Goal: Task Accomplishment & Management: Use online tool/utility

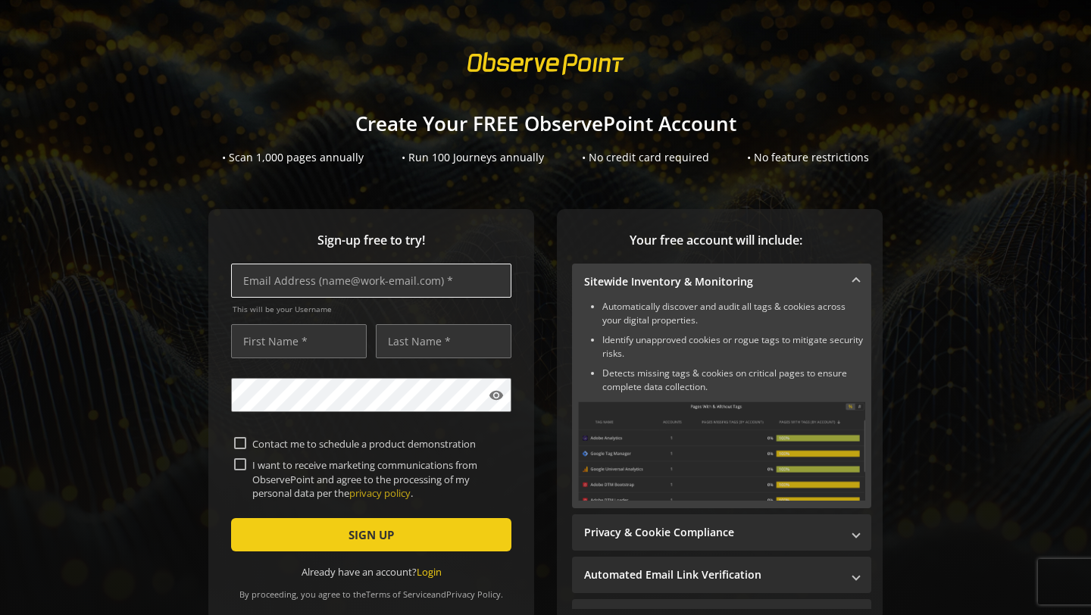
click at [489, 279] on input "text" at bounding box center [371, 281] width 280 height 34
type input "[EMAIL_ADDRESS][DOMAIN_NAME]"
type input "pj"
type input "[PERSON_NAME]"
click at [308, 474] on label "I want to receive marketing communications from ObservePoint and agree to the p…" at bounding box center [377, 479] width 262 height 42
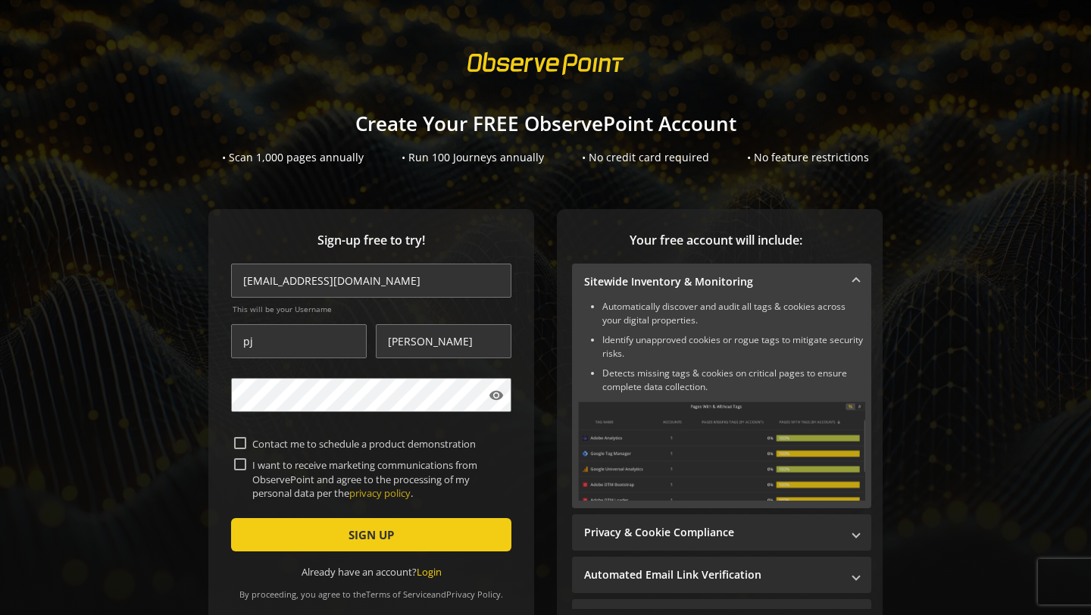
click at [246, 471] on input "I want to receive marketing communications from ObservePoint and agree to the p…" at bounding box center [240, 464] width 12 height 12
checkbox input "true"
click at [308, 422] on form "[EMAIL_ADDRESS][DOMAIN_NAME] This will be your Username [PERSON_NAME] visibilit…" at bounding box center [371, 421] width 280 height 315
click at [303, 440] on label "Contact me to schedule a product demonstration" at bounding box center [377, 444] width 262 height 14
click at [246, 440] on input "Contact me to schedule a product demonstration" at bounding box center [240, 443] width 12 height 12
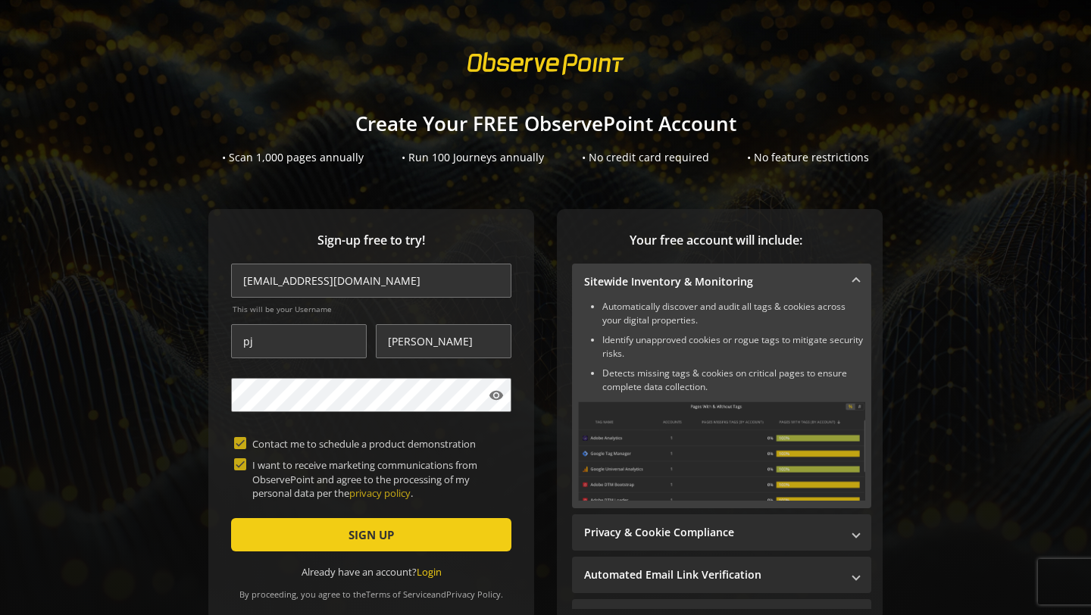
checkbox input "true"
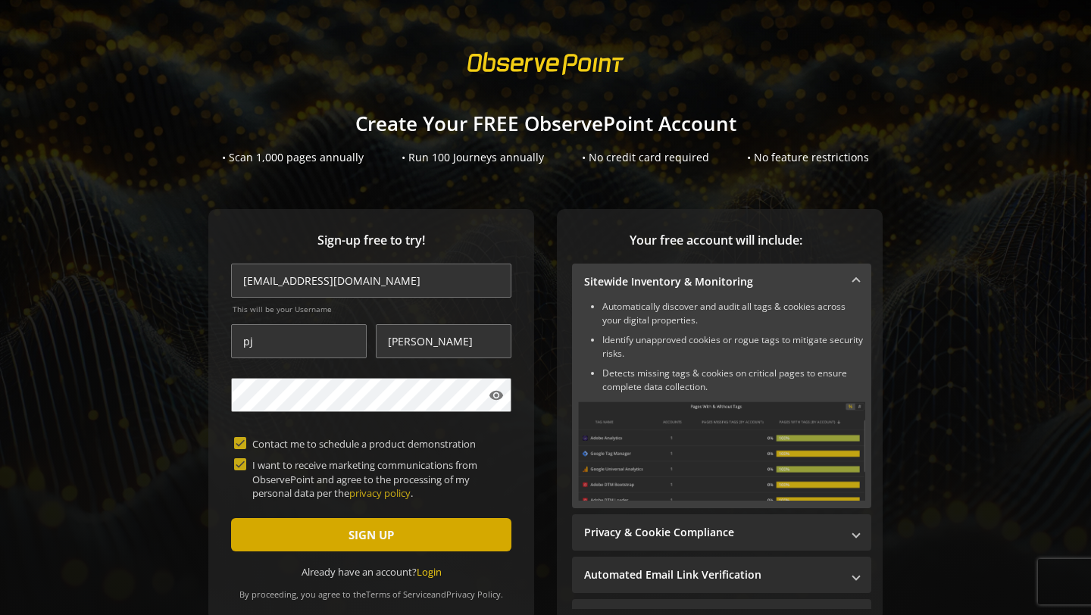
click at [291, 524] on span "submit" at bounding box center [371, 535] width 280 height 36
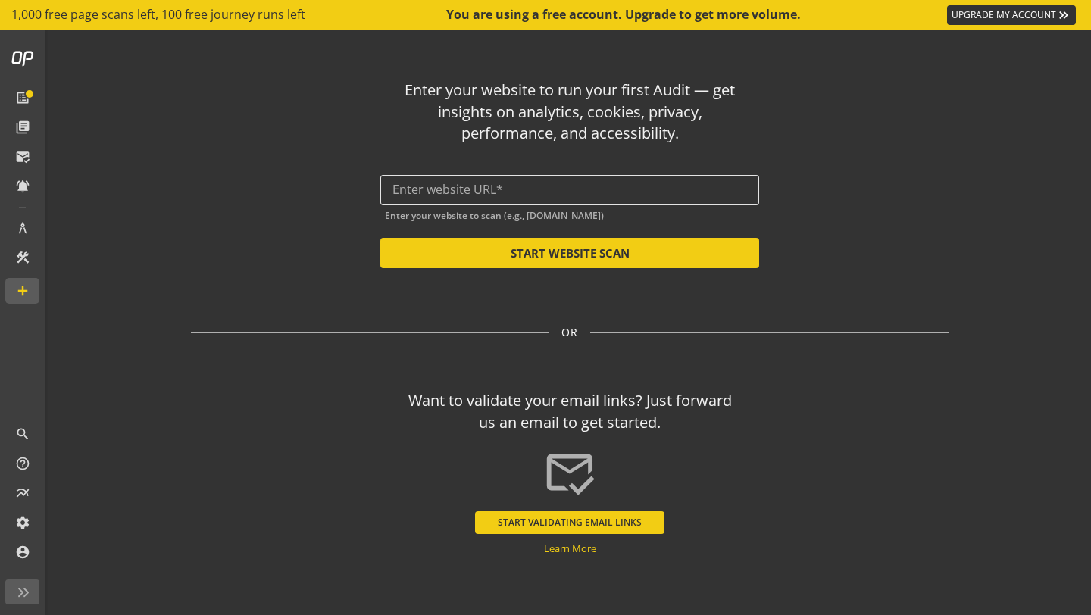
click at [649, 177] on div at bounding box center [570, 190] width 355 height 30
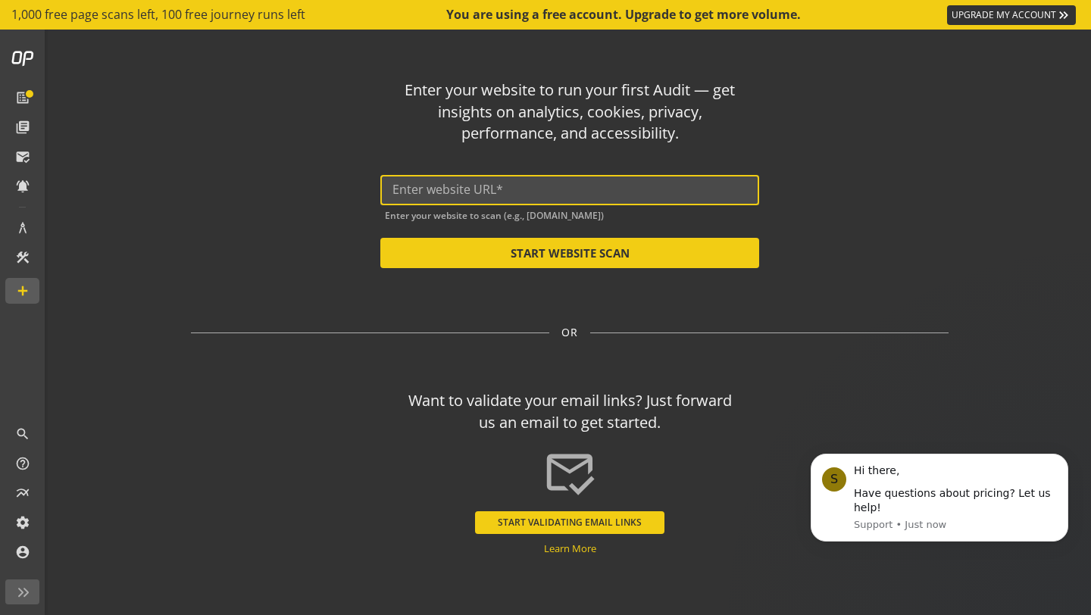
paste input "[URL][DOMAIN_NAME]"
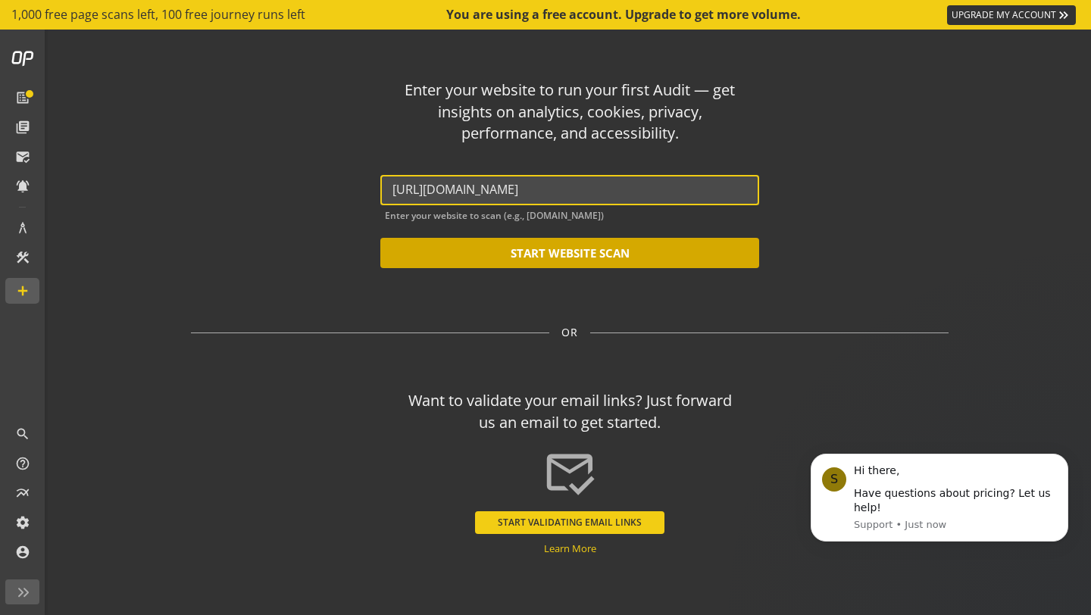
type input "[URL][DOMAIN_NAME]"
click at [599, 247] on button "START WEBSITE SCAN" at bounding box center [569, 253] width 379 height 30
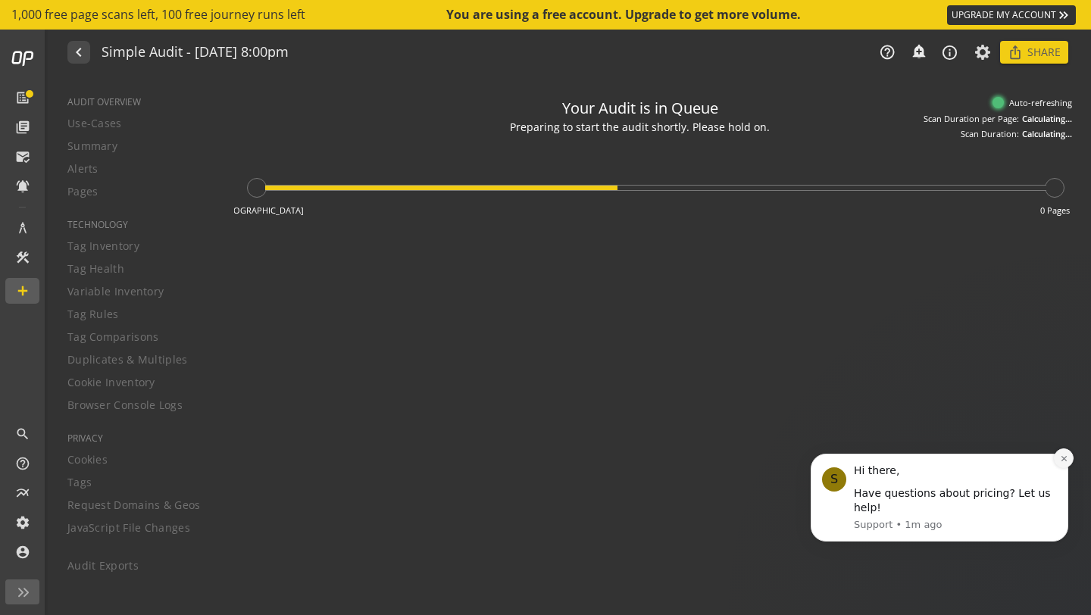
type textarea "Notes can include: -a description of what this audit is validating -changes in …"
click at [1069, 453] on button "Dismiss notification" at bounding box center [1064, 459] width 20 height 20
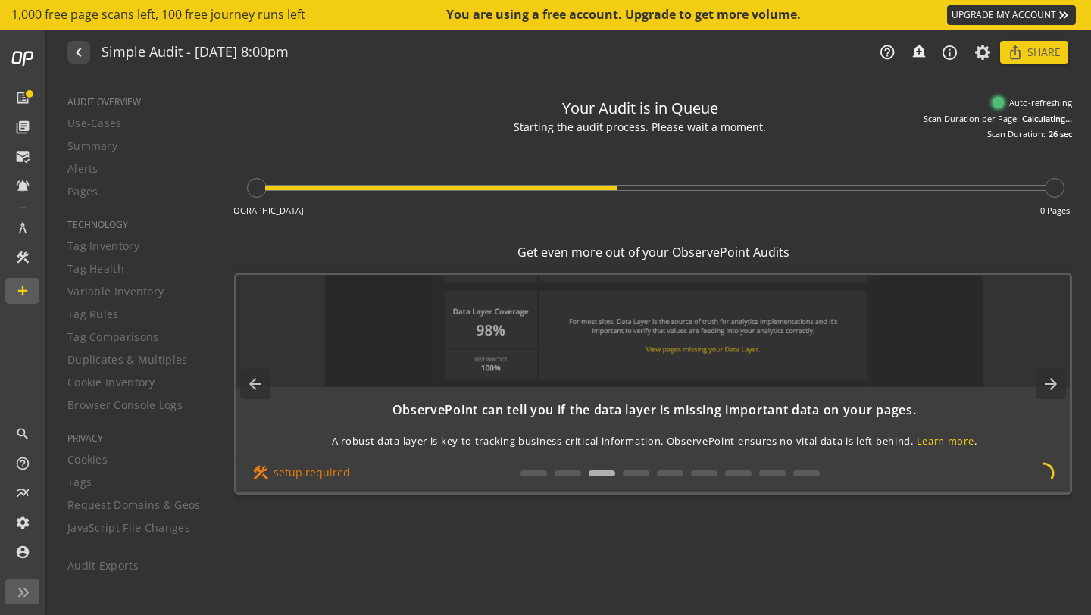
click at [91, 58] on div "navigate_before Simple Audit - [DATE] 8:00pm" at bounding box center [225, 52] width 316 height 23
click at [81, 53] on mat-icon "navigate_before" at bounding box center [78, 52] width 16 height 18
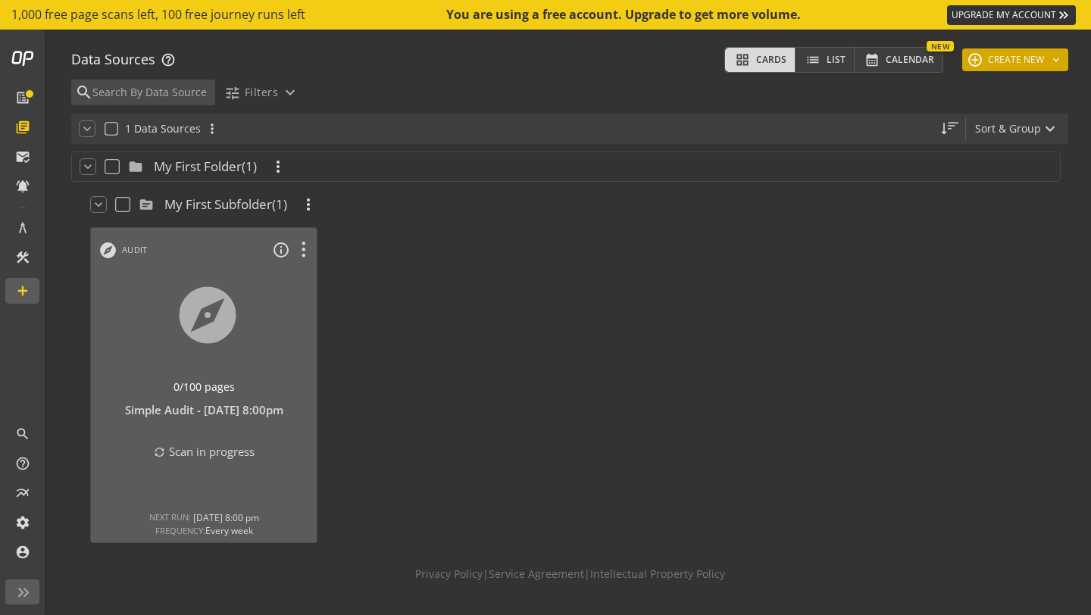
click at [1011, 56] on button "add CREATE NEW keyboard_arrow_down" at bounding box center [1015, 59] width 106 height 23
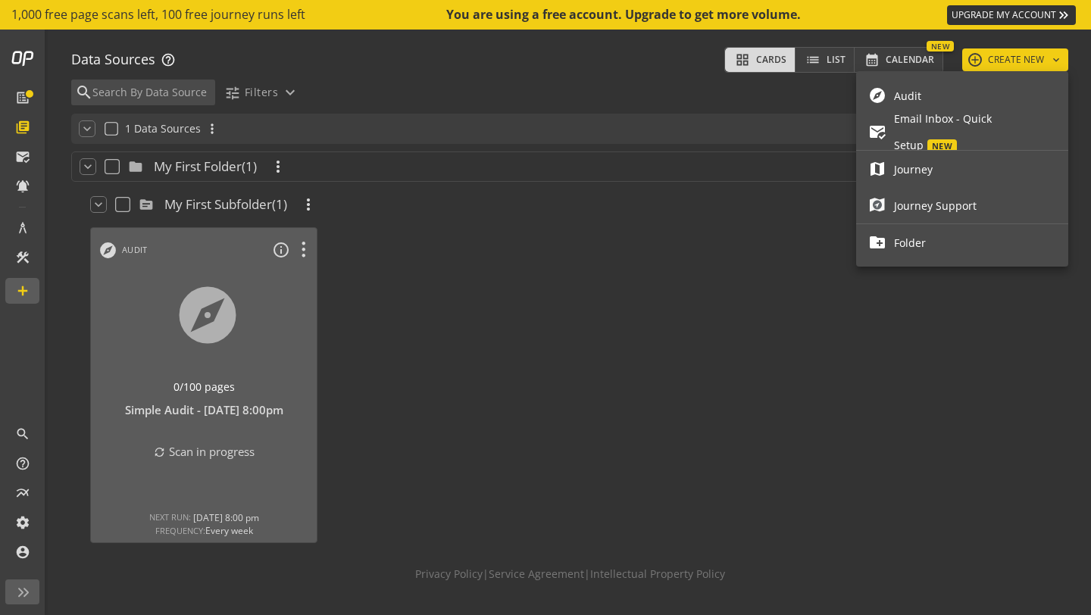
click at [990, 89] on span "Audit" at bounding box center [975, 96] width 162 height 27
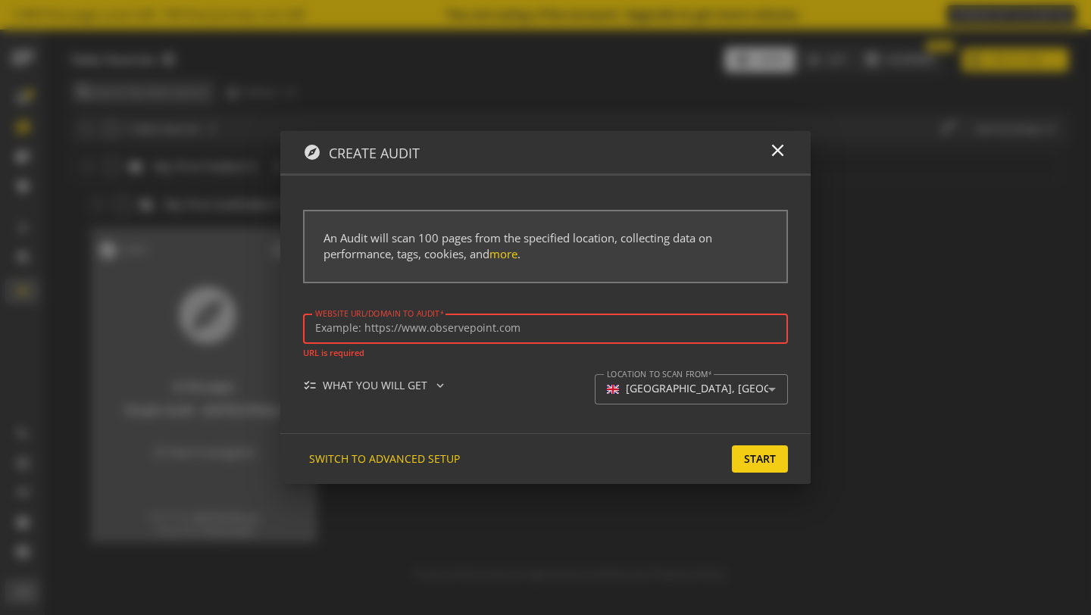
click at [439, 327] on input "Website url/domain to Audit" at bounding box center [545, 328] width 461 height 13
paste input "[URL][DOMAIN_NAME]"
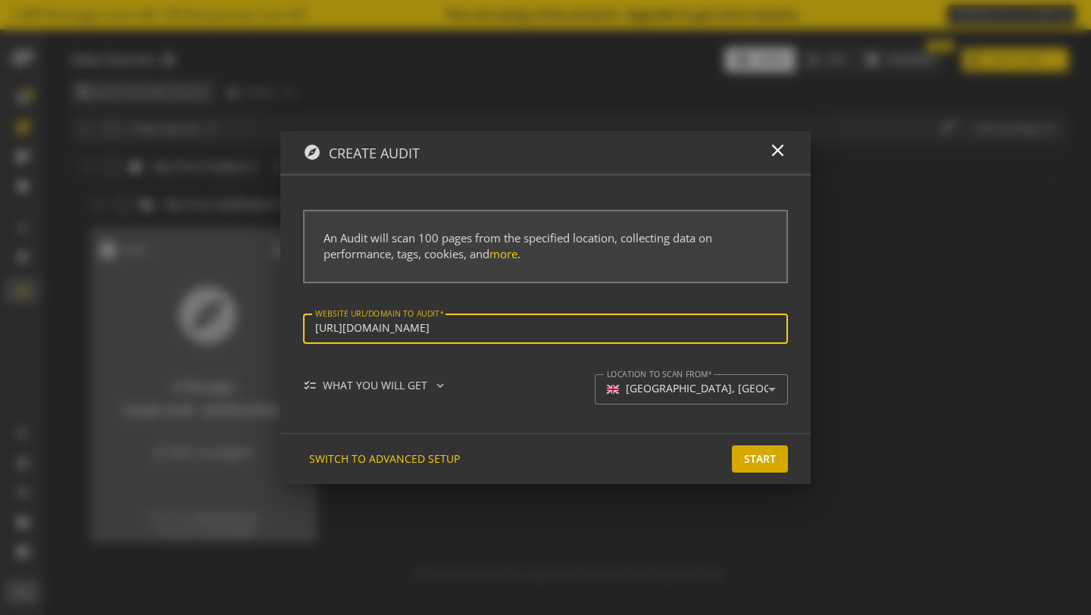
type input "[URL][DOMAIN_NAME]"
click at [755, 461] on span "Start" at bounding box center [760, 459] width 32 height 27
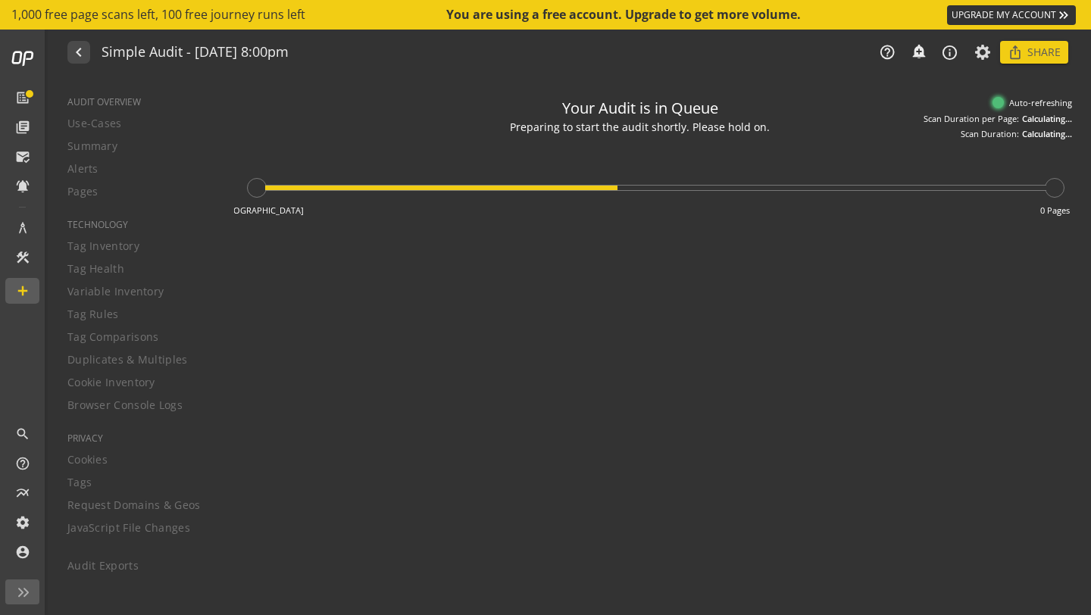
type textarea "Notes can include: -a description of what this audit is validating -changes in …"
click at [84, 64] on div "navigate_before Simple Audit - [DATE] 8:00pm help_outline notifications_none ad…" at bounding box center [569, 52] width 1043 height 45
click at [80, 59] on mat-icon "navigate_before" at bounding box center [78, 52] width 16 height 18
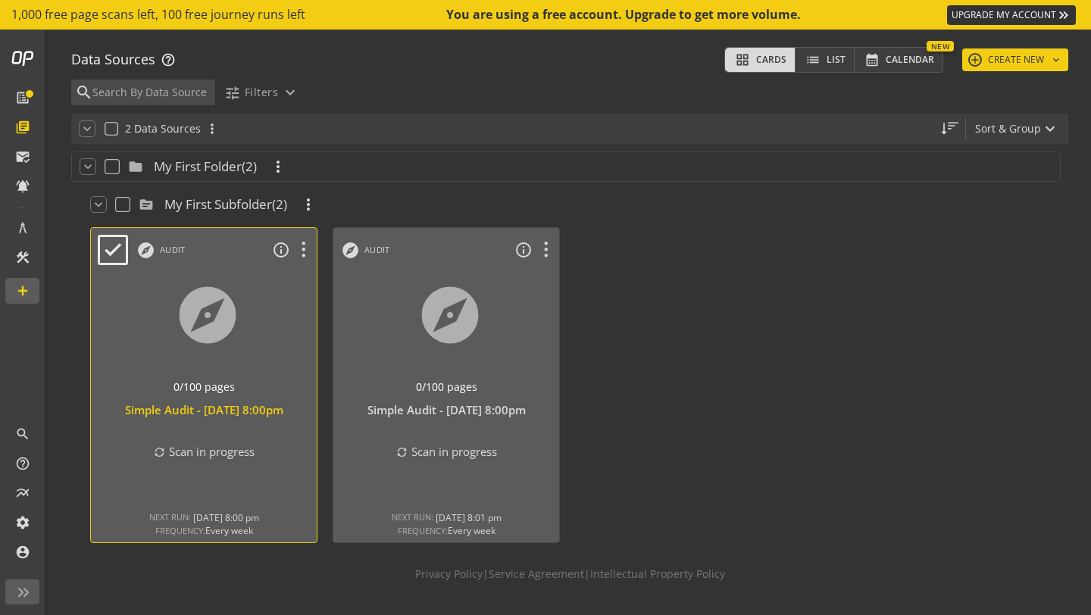
click at [269, 351] on div at bounding box center [204, 334] width 237 height 127
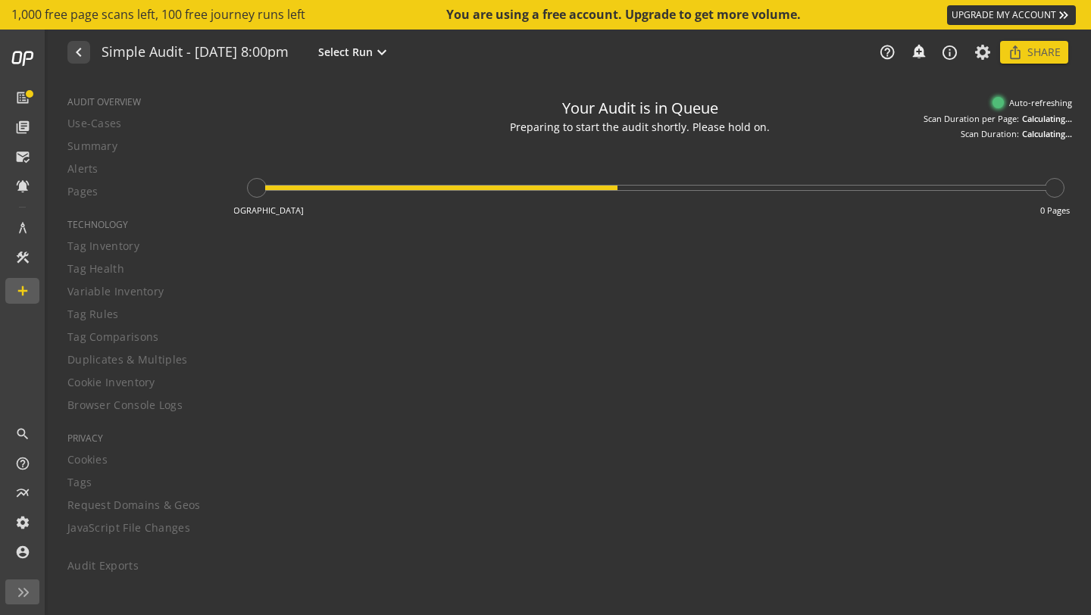
type textarea "Notes can include: -a description of what this audit is validating -changes in …"
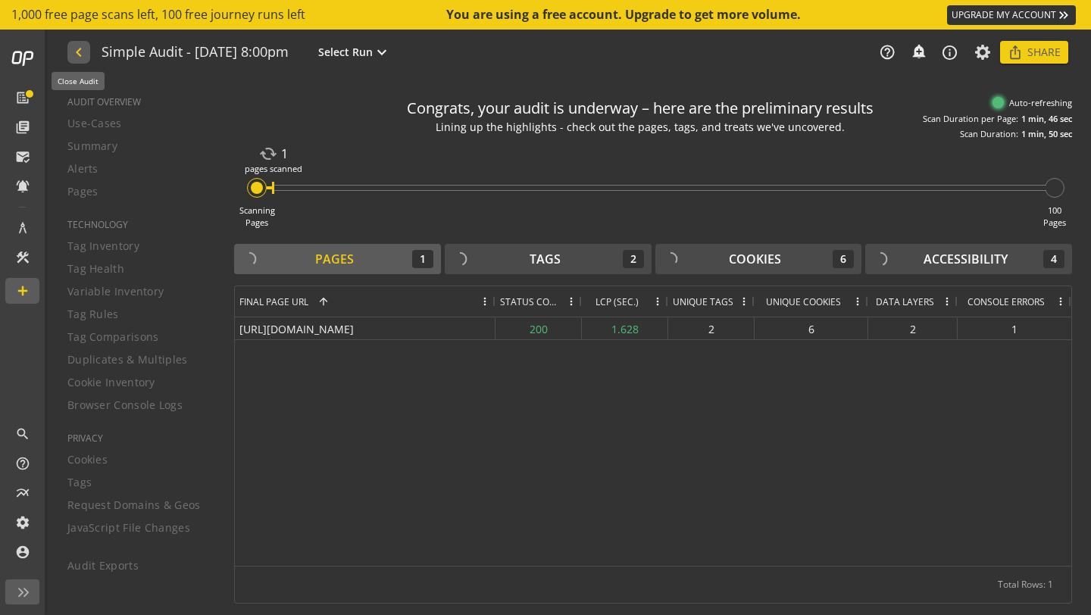
click at [83, 59] on mat-icon "navigate_before" at bounding box center [78, 52] width 16 height 18
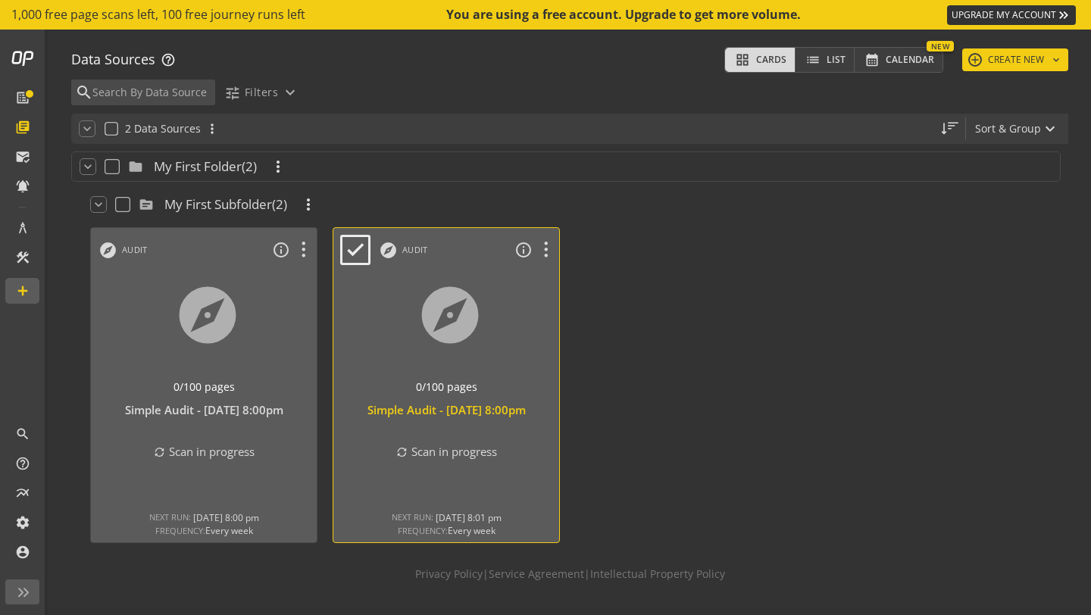
click at [494, 333] on div at bounding box center [446, 334] width 237 height 127
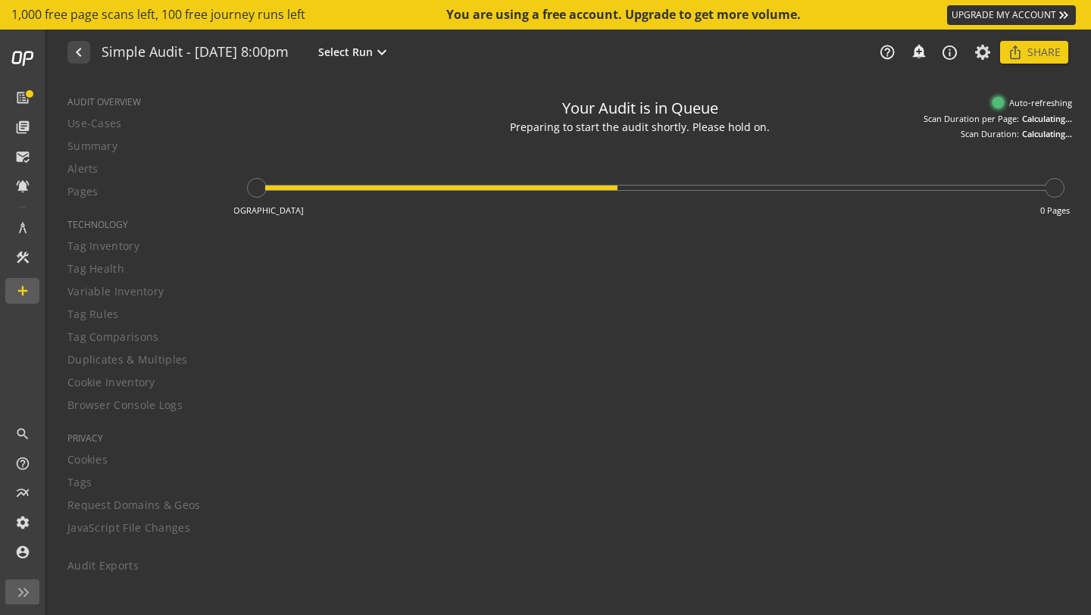
type textarea "Notes can include: -a description of what this audit is validating -changes in …"
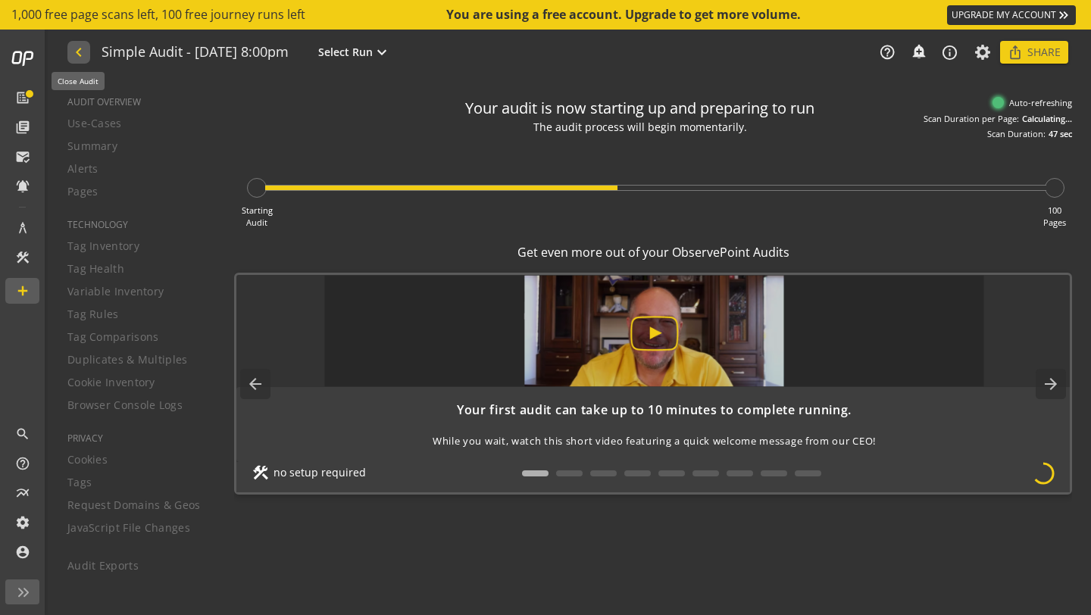
click at [71, 52] on mat-icon "navigate_before" at bounding box center [78, 52] width 16 height 18
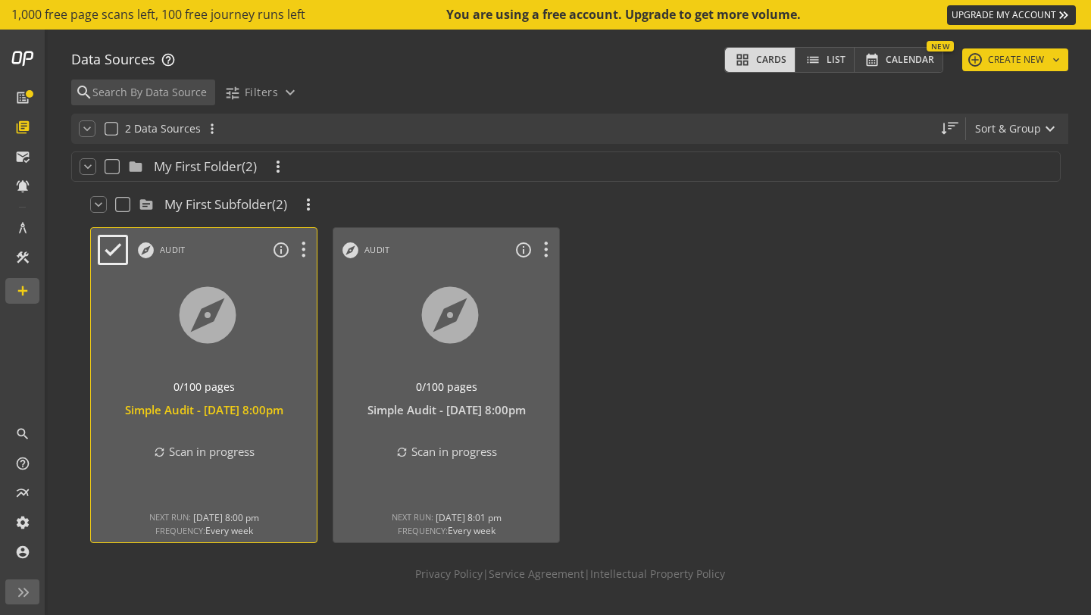
click at [309, 333] on div at bounding box center [204, 334] width 237 height 127
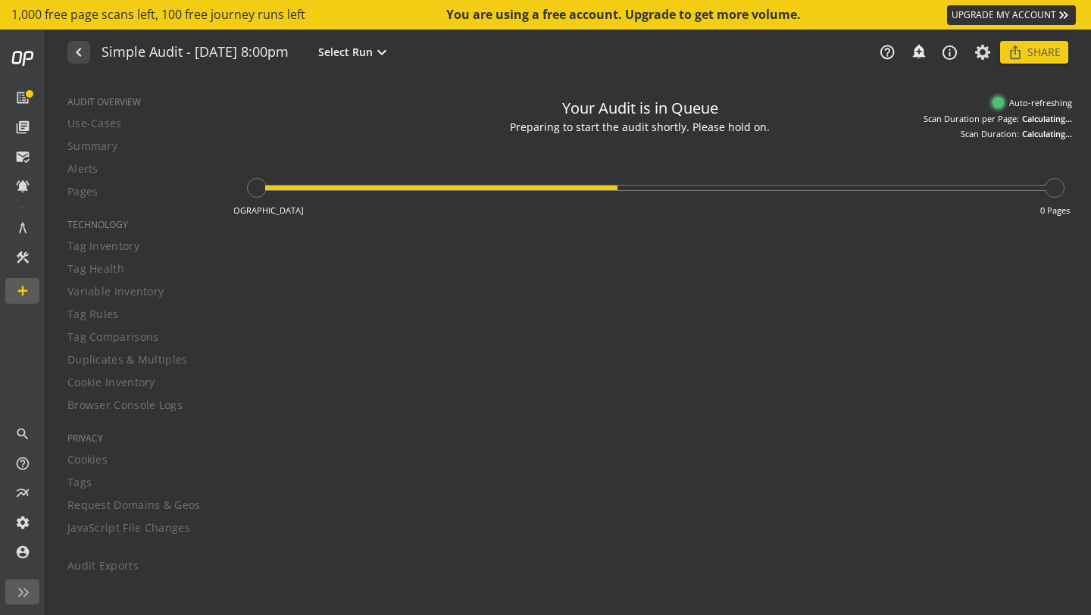
type textarea "Notes can include: -a description of what this audit is validating -changes in …"
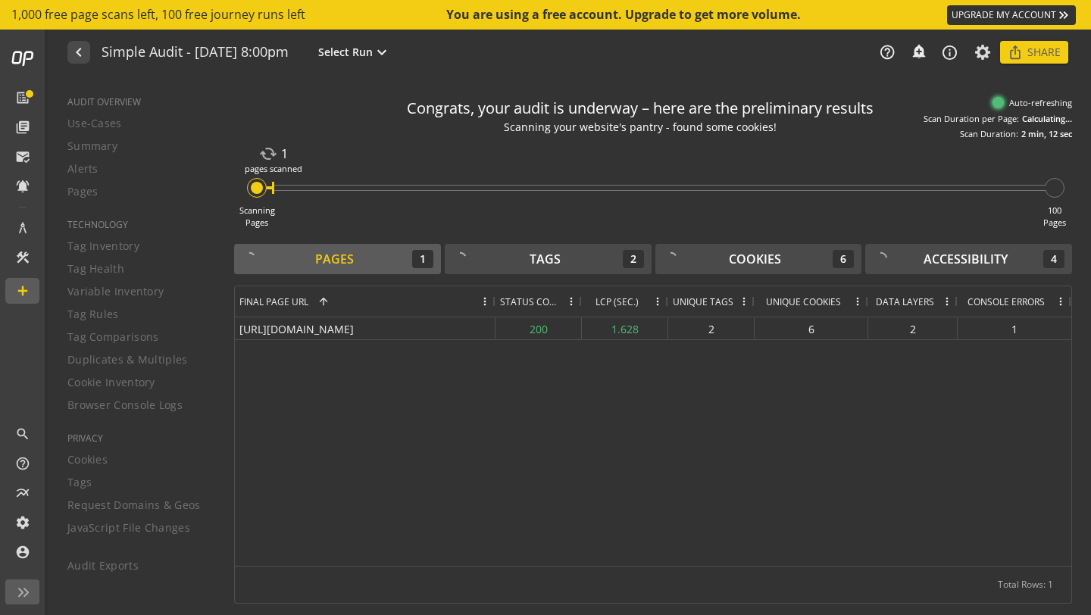
click at [267, 155] on mat-icon "cached" at bounding box center [268, 154] width 20 height 20
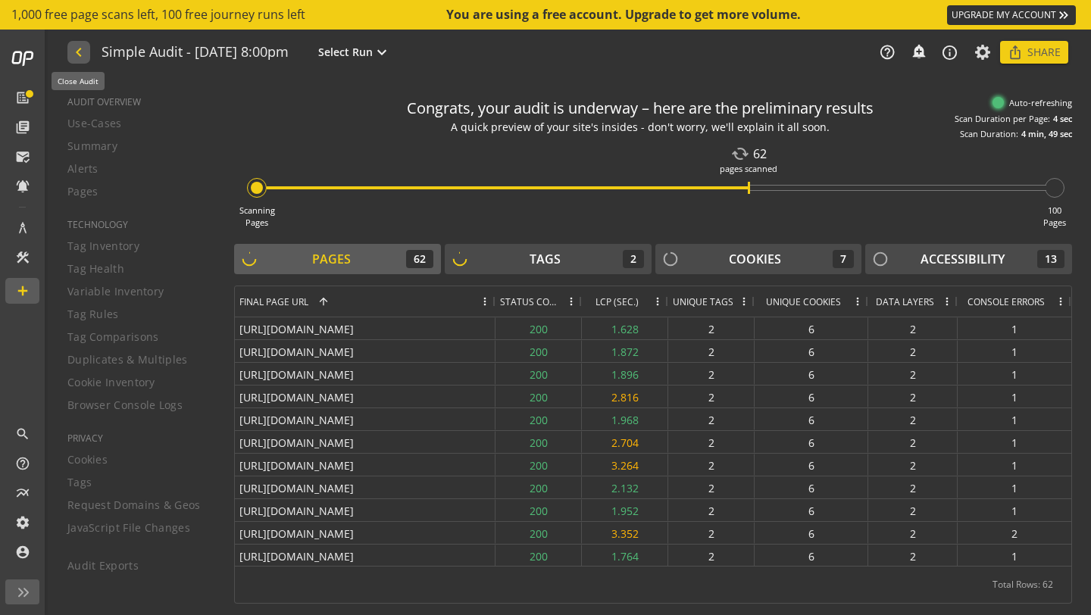
click at [70, 58] on mat-icon "navigate_before" at bounding box center [78, 52] width 16 height 18
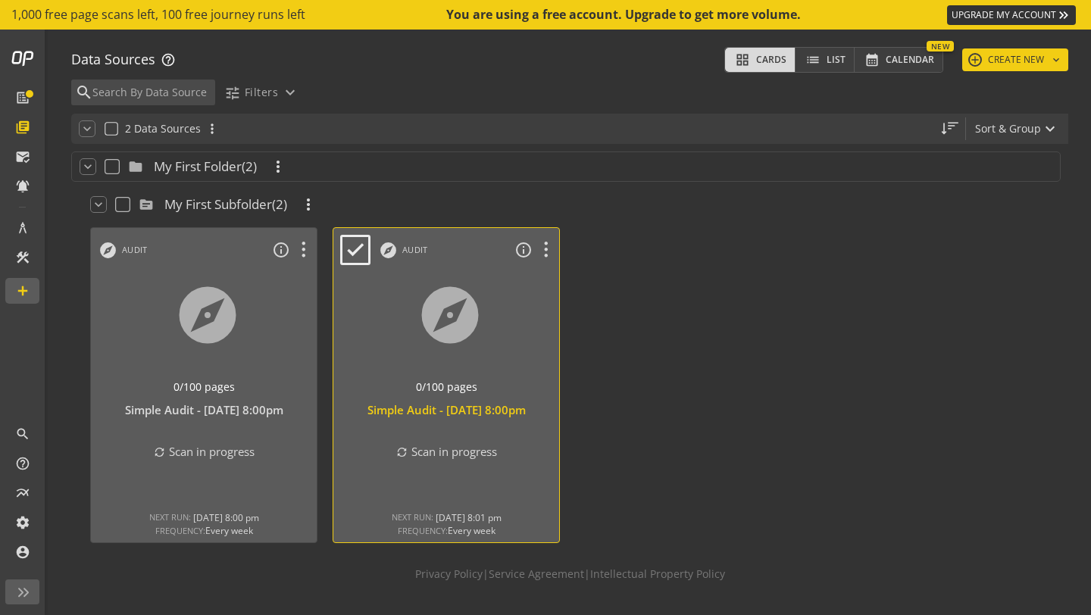
click at [471, 339] on div at bounding box center [446, 334] width 237 height 127
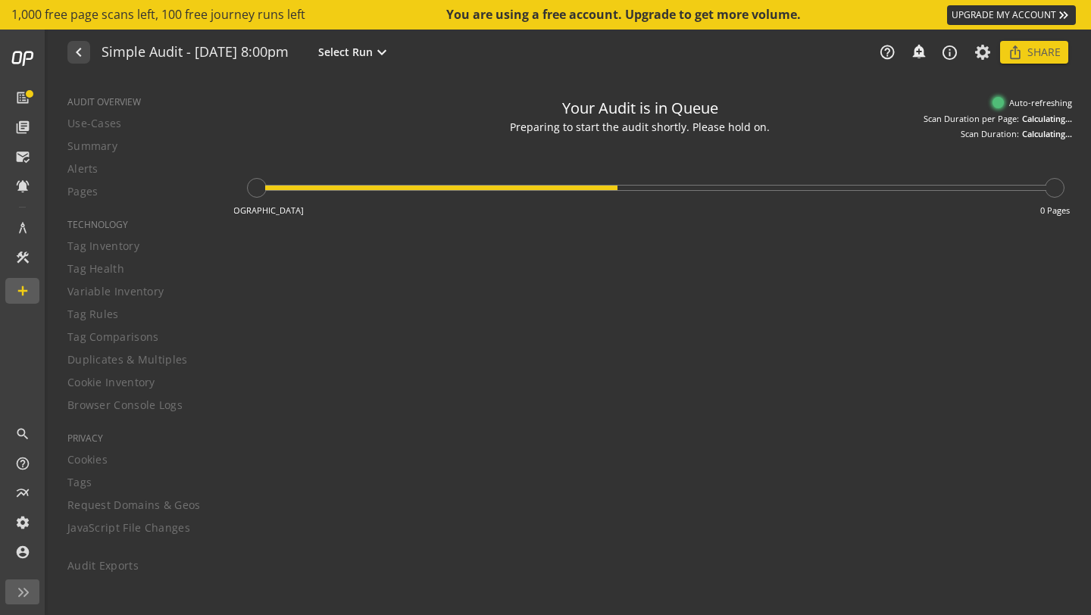
type textarea "Notes can include: -a description of what this audit is validating -changes in …"
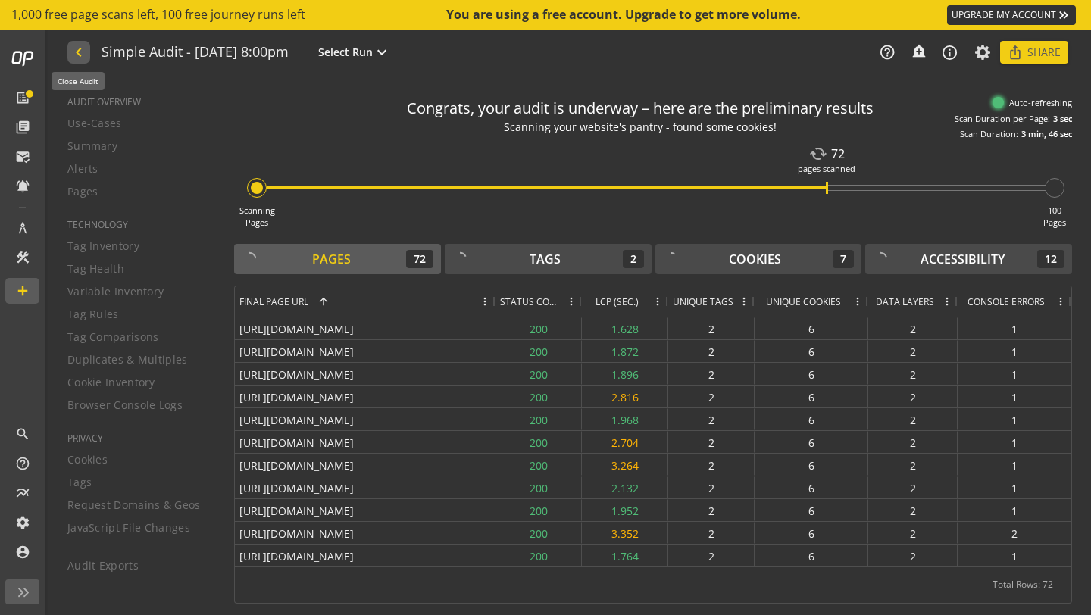
click at [80, 60] on mat-icon "navigate_before" at bounding box center [78, 52] width 16 height 18
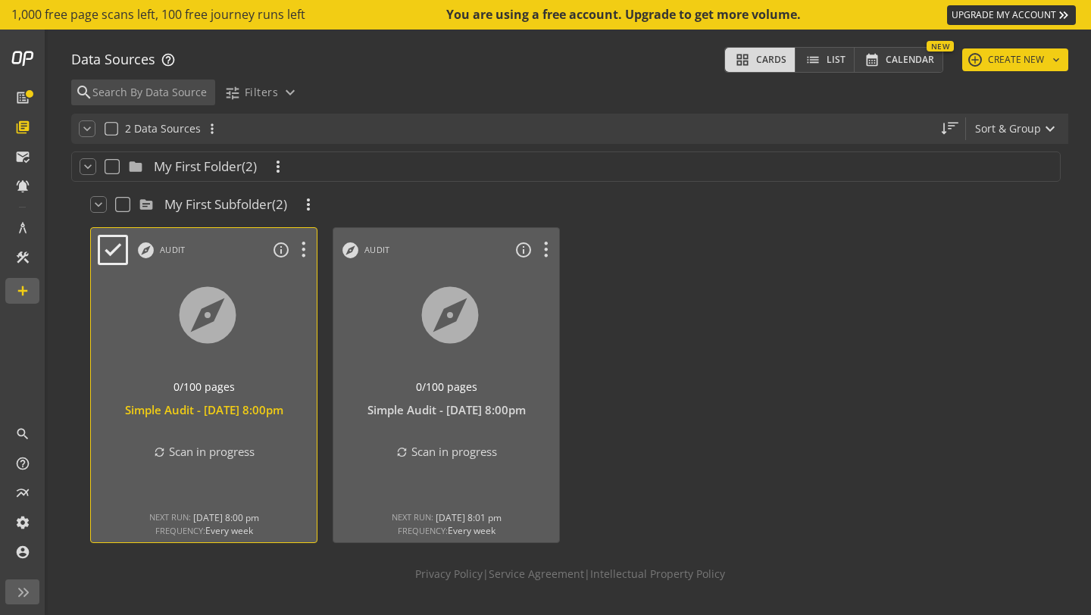
click at [252, 308] on div at bounding box center [204, 334] width 237 height 127
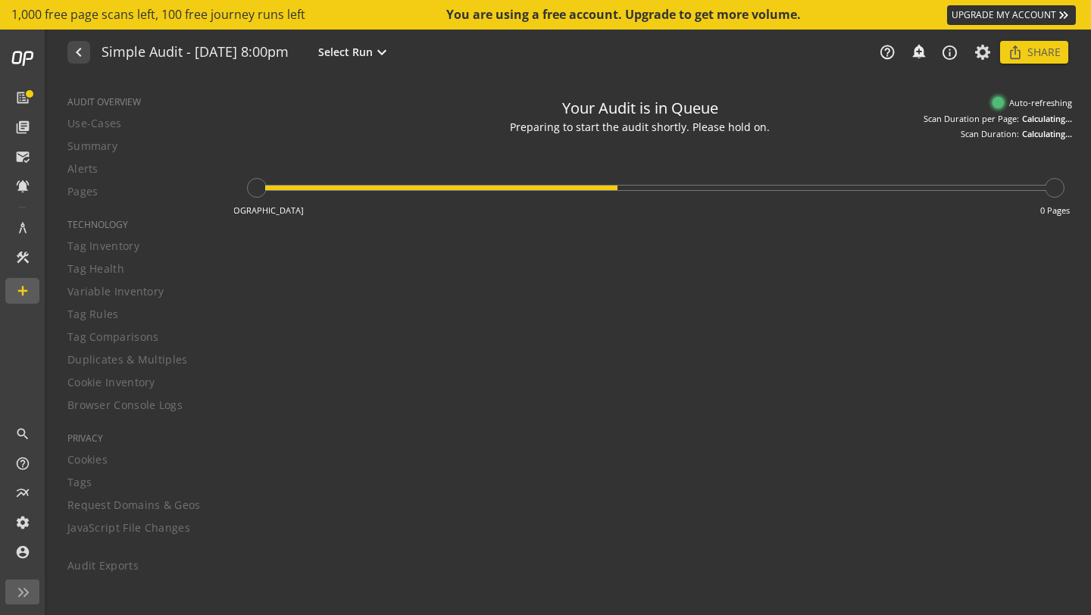
type textarea "Notes can include: -a description of what this audit is validating -changes in …"
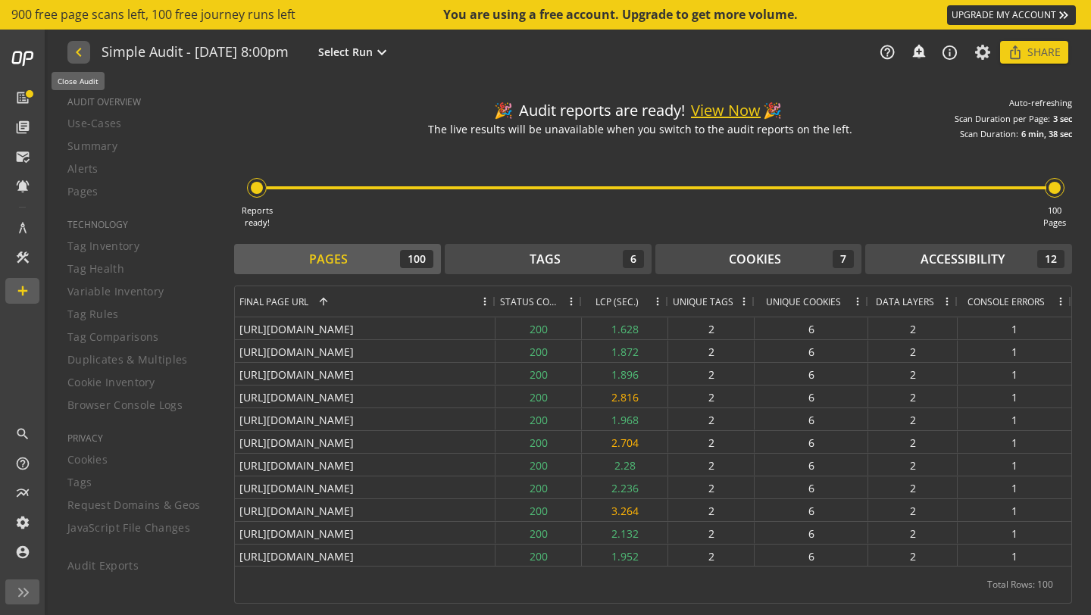
click at [82, 51] on mat-icon "navigate_before" at bounding box center [78, 52] width 16 height 18
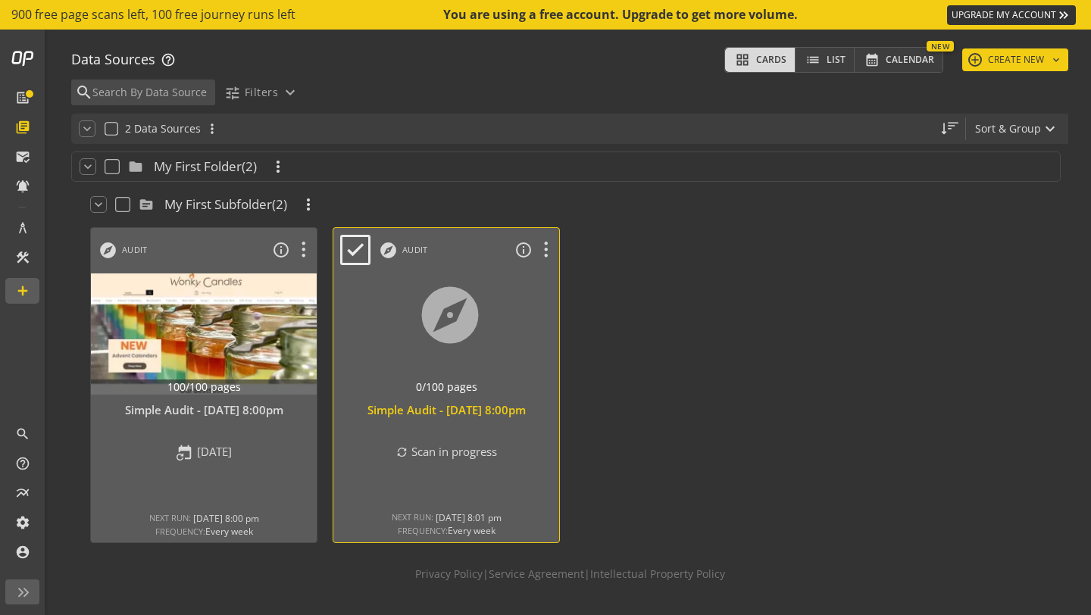
click at [478, 336] on div at bounding box center [446, 334] width 237 height 127
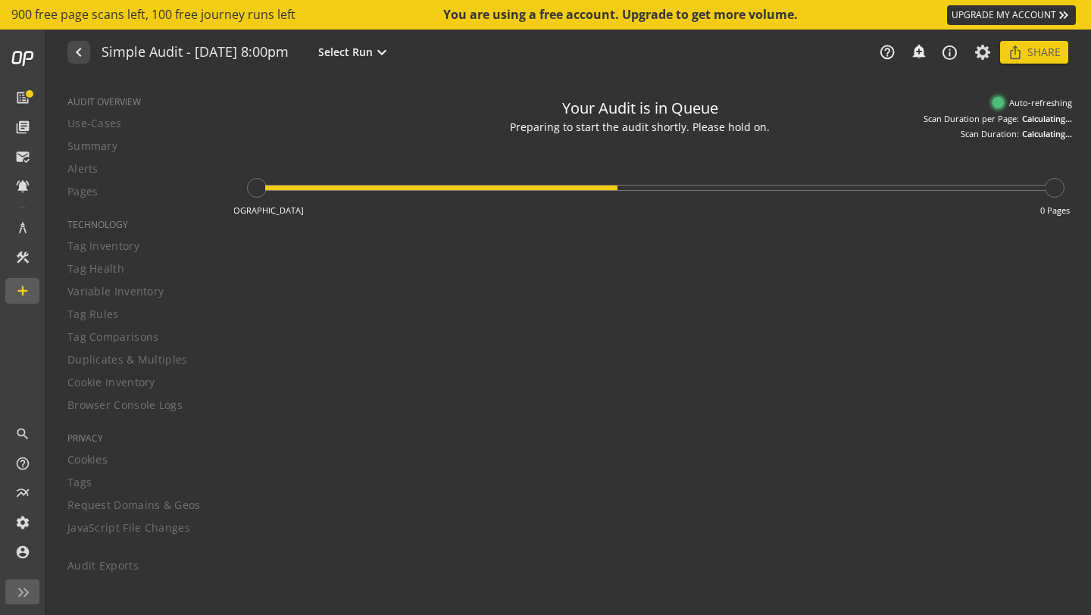
type textarea "Notes can include: -a description of what this audit is validating -changes in …"
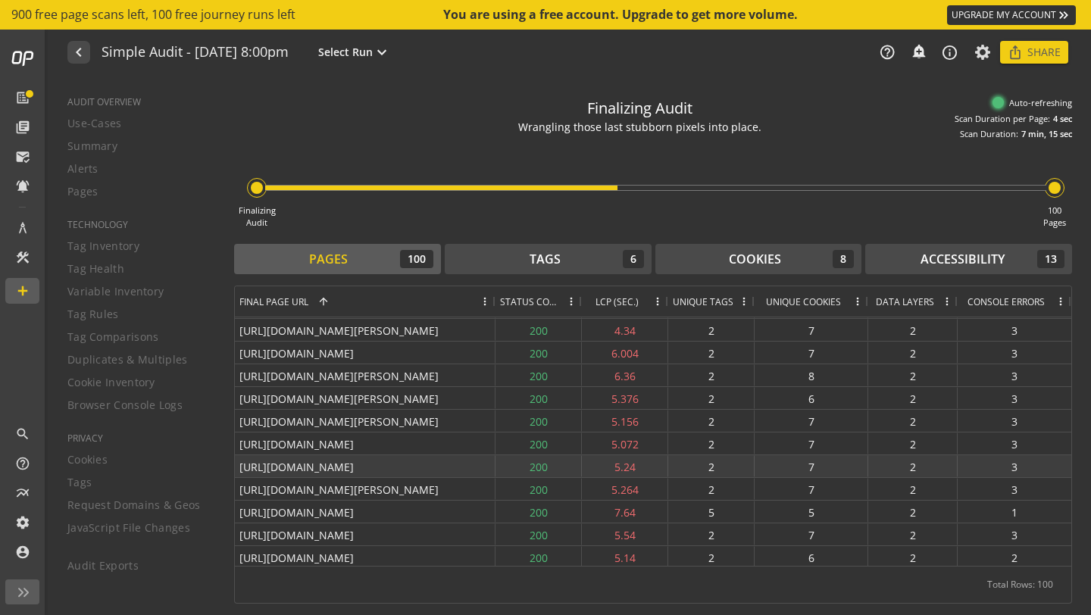
scroll to position [1913, 0]
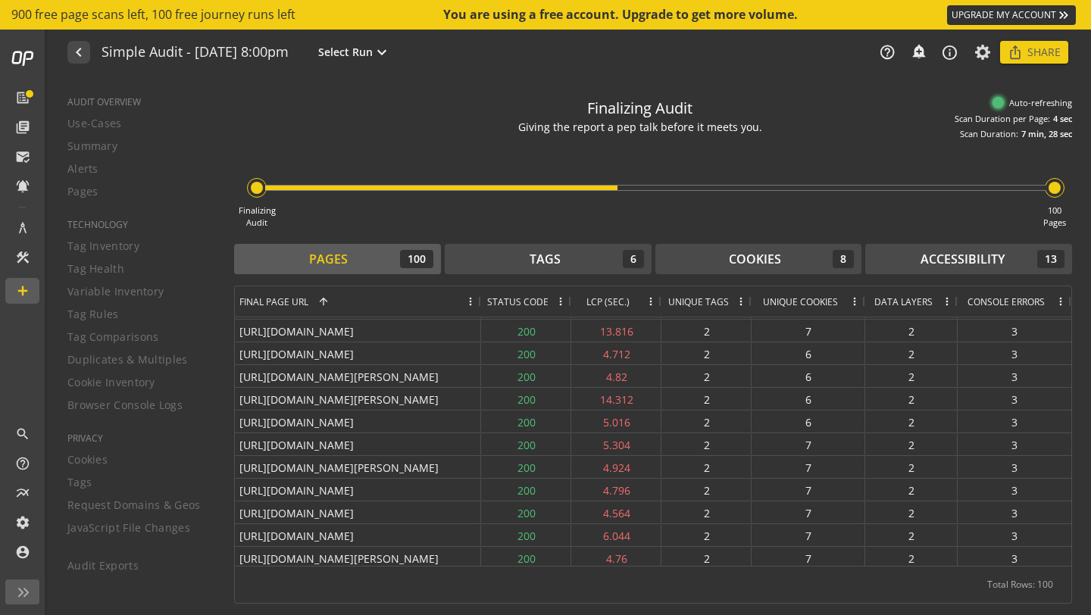
drag, startPoint x: 494, startPoint y: 302, endPoint x: 480, endPoint y: 384, distance: 83.1
click at [480, 384] on div "Final Page URL 1 Status Code LCP (SEC.)" at bounding box center [653, 426] width 837 height 280
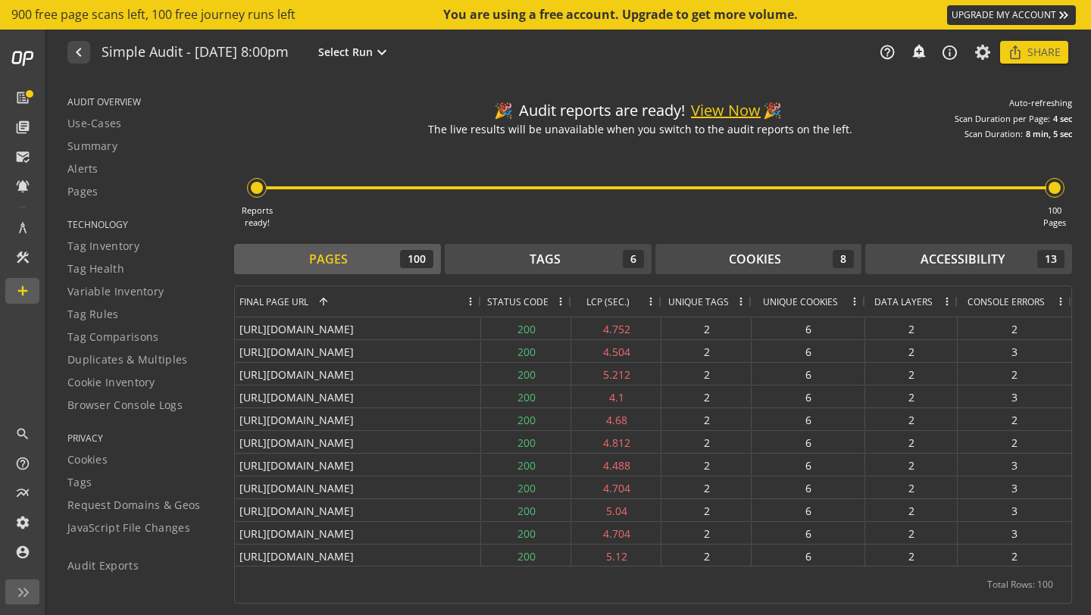
click at [708, 117] on button "View Now" at bounding box center [726, 111] width 70 height 22
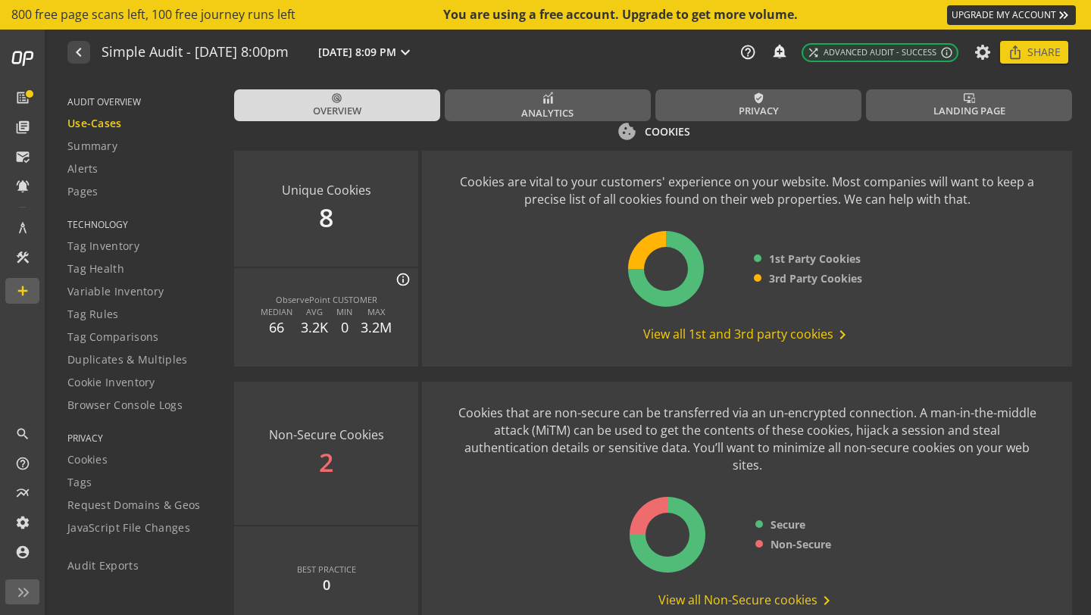
scroll to position [2017, 0]
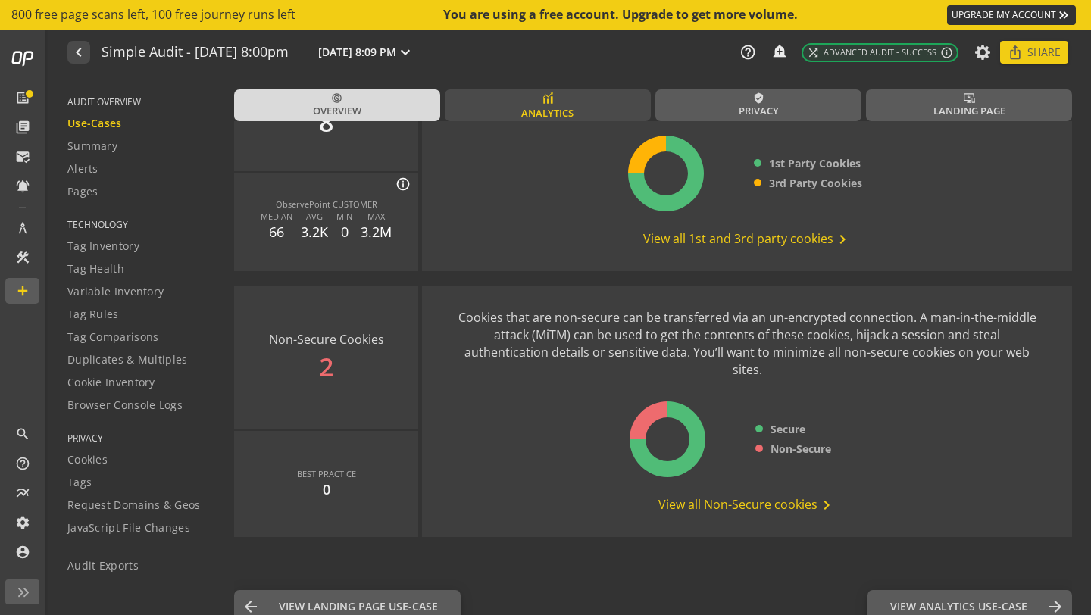
click at [571, 113] on span "Analytics" at bounding box center [547, 113] width 52 height 14
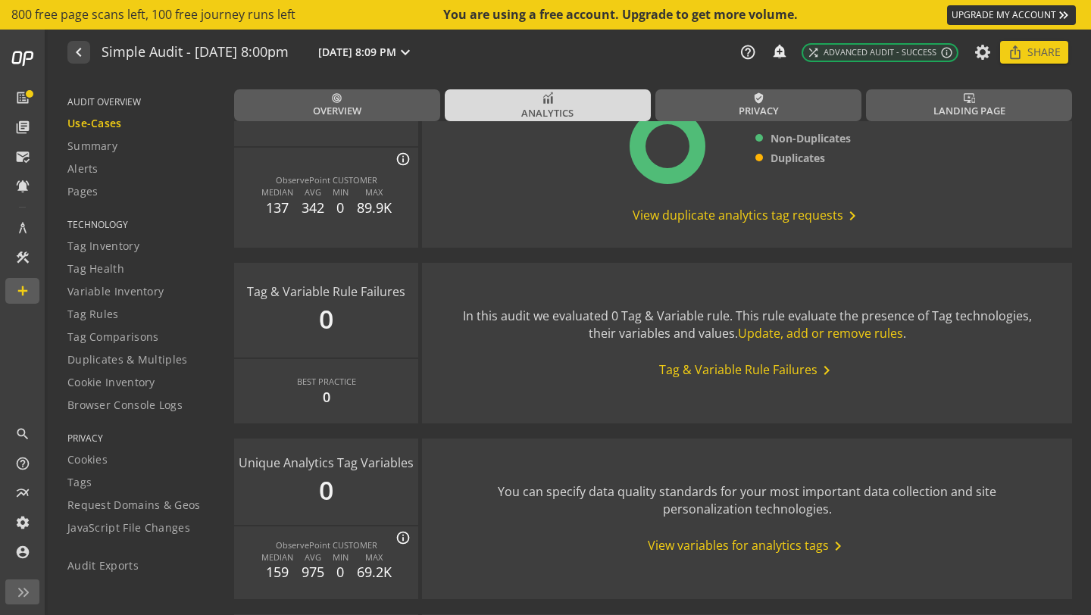
scroll to position [1461, 0]
click at [717, 107] on link "verified_user Privacy" at bounding box center [758, 105] width 206 height 32
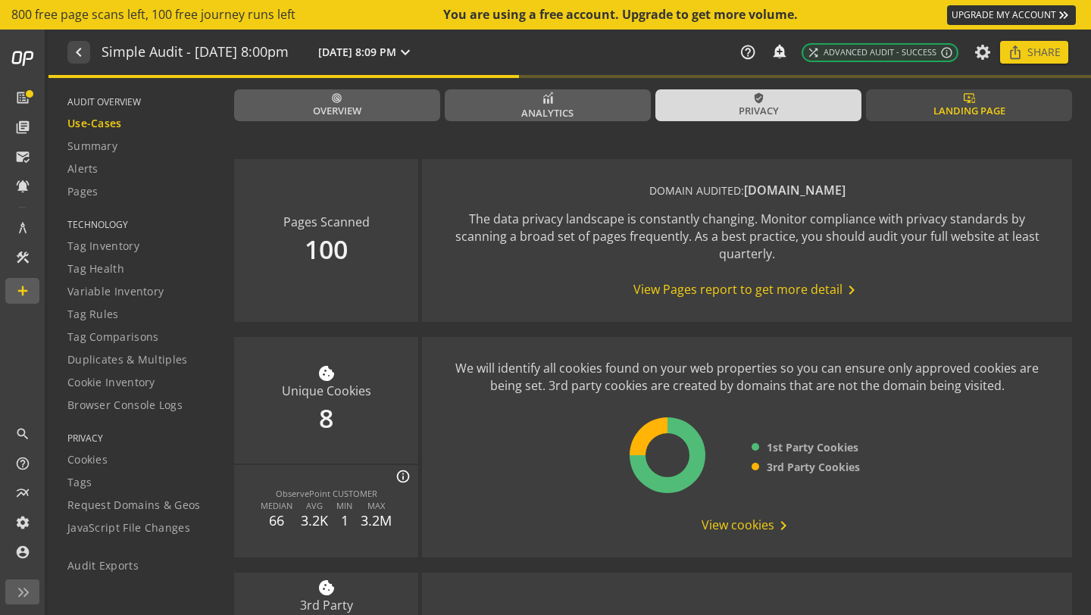
click at [932, 110] on link "important_devices Landing Page" at bounding box center [969, 105] width 206 height 32
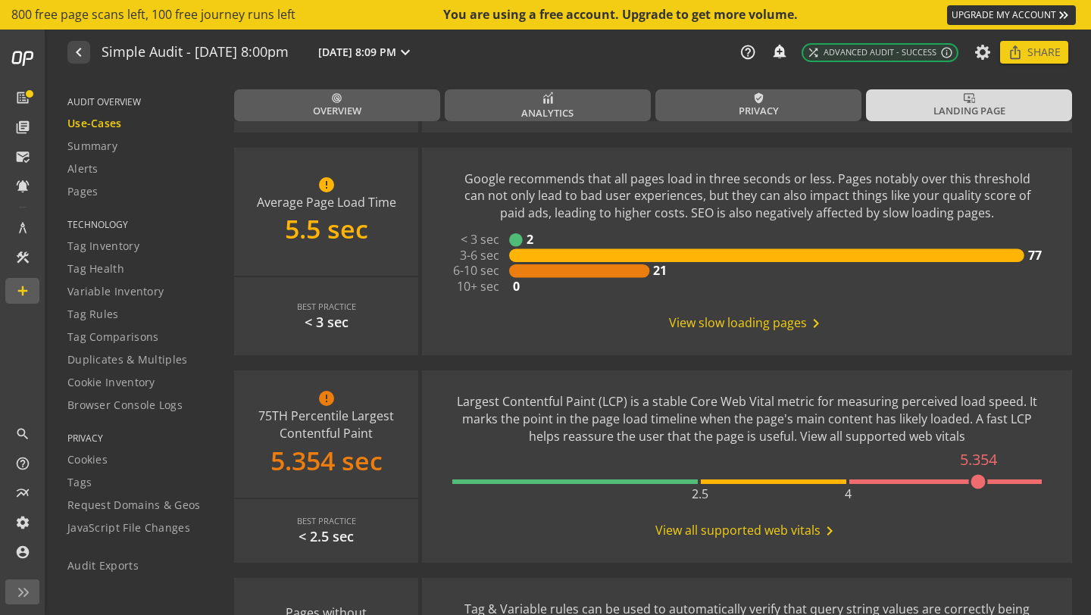
scroll to position [474, 0]
click at [82, 58] on mat-icon "navigate_before" at bounding box center [78, 52] width 16 height 18
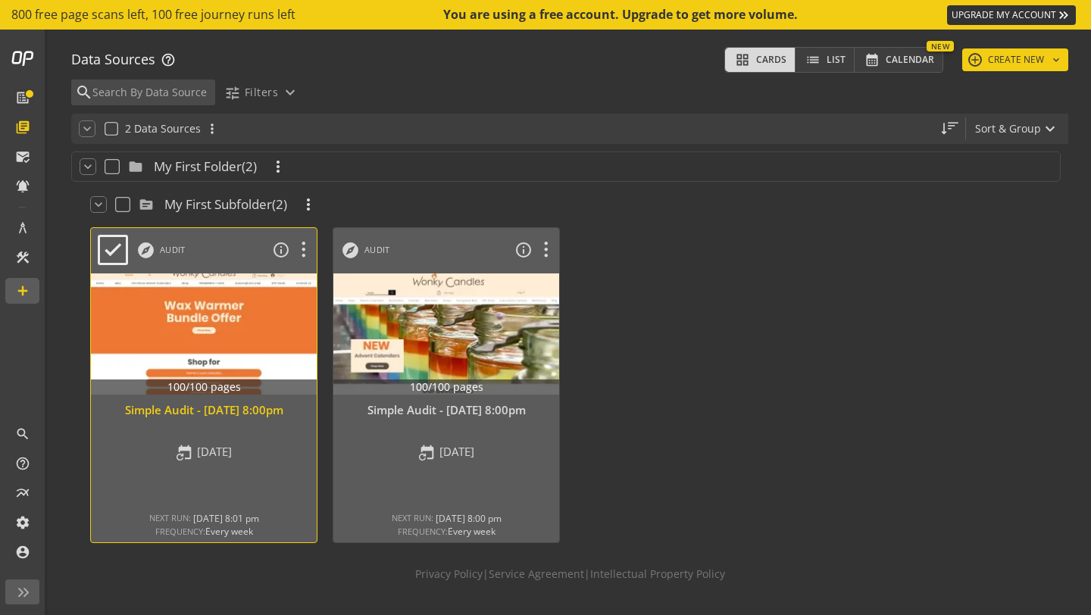
click at [307, 297] on div at bounding box center [204, 334] width 237 height 127
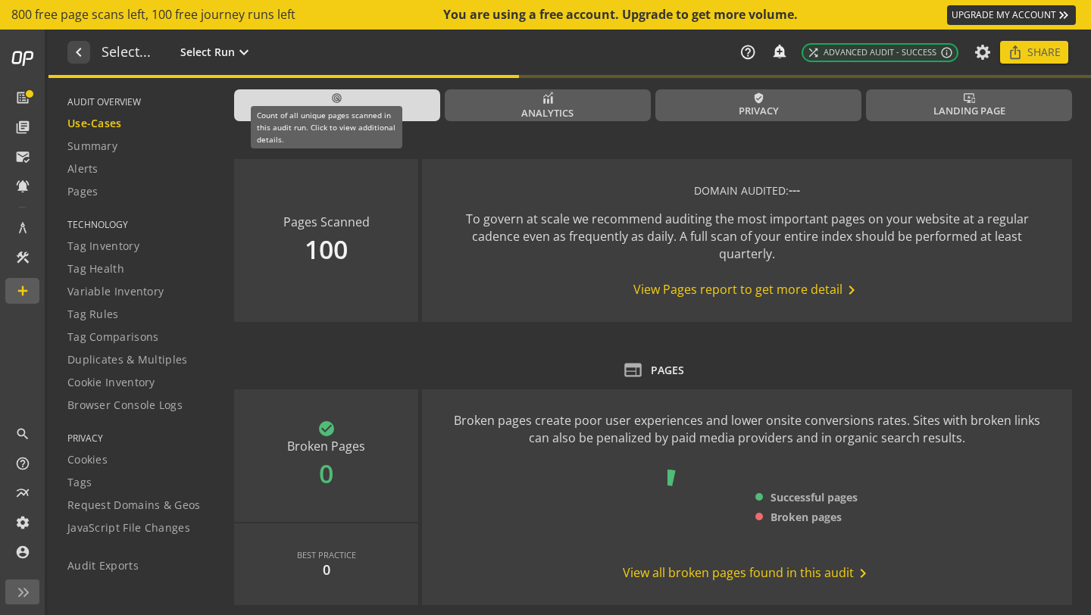
type textarea "Notes can include: -a description of what this audit is validating -changes in …"
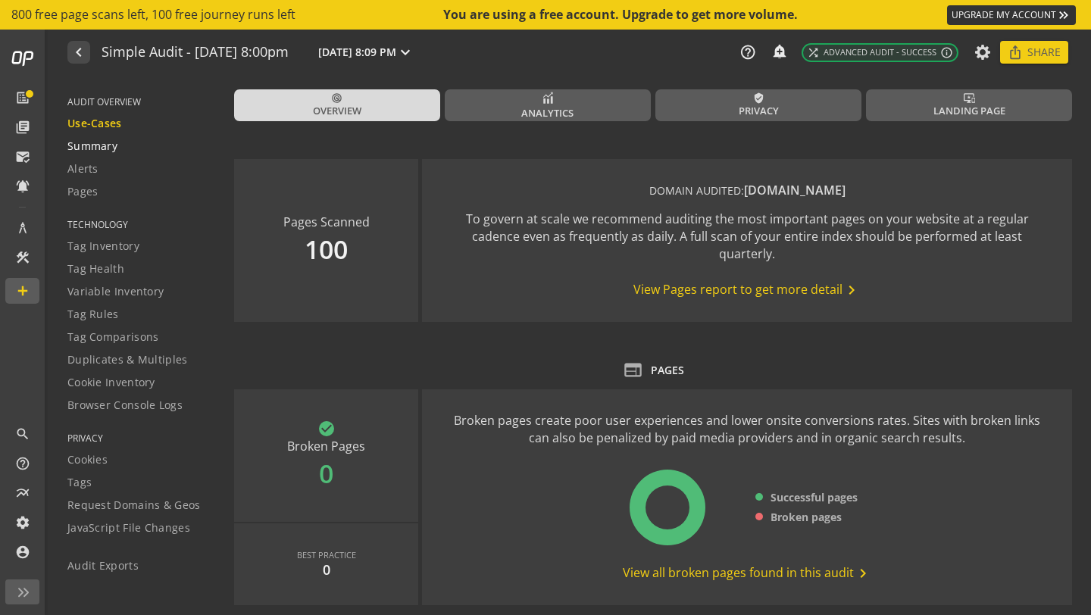
click at [119, 152] on div "Summary" at bounding box center [141, 146] width 148 height 15
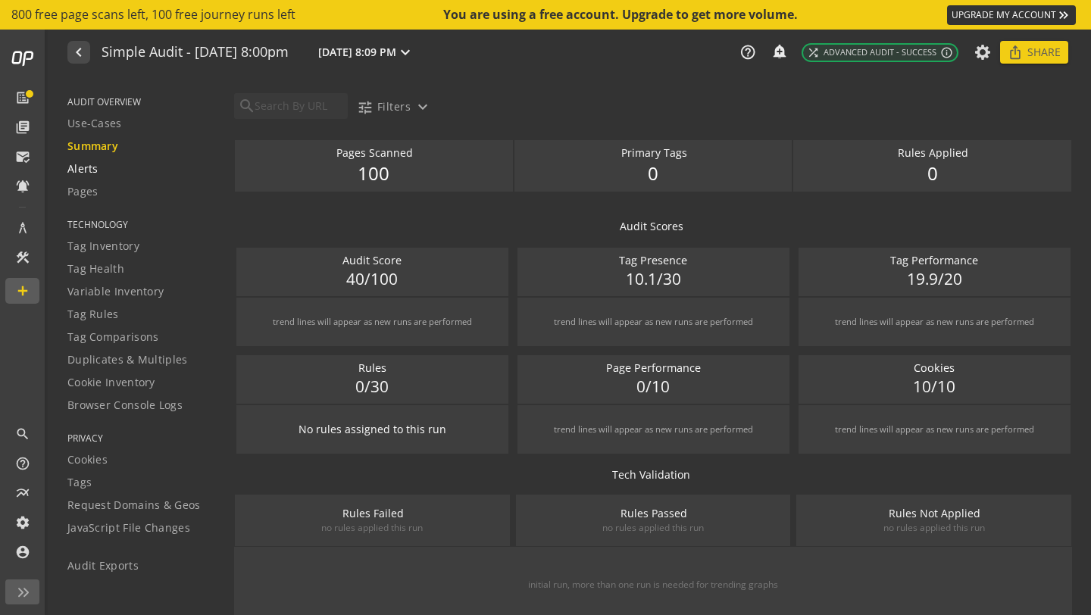
click at [86, 169] on span "Alerts" at bounding box center [82, 168] width 31 height 15
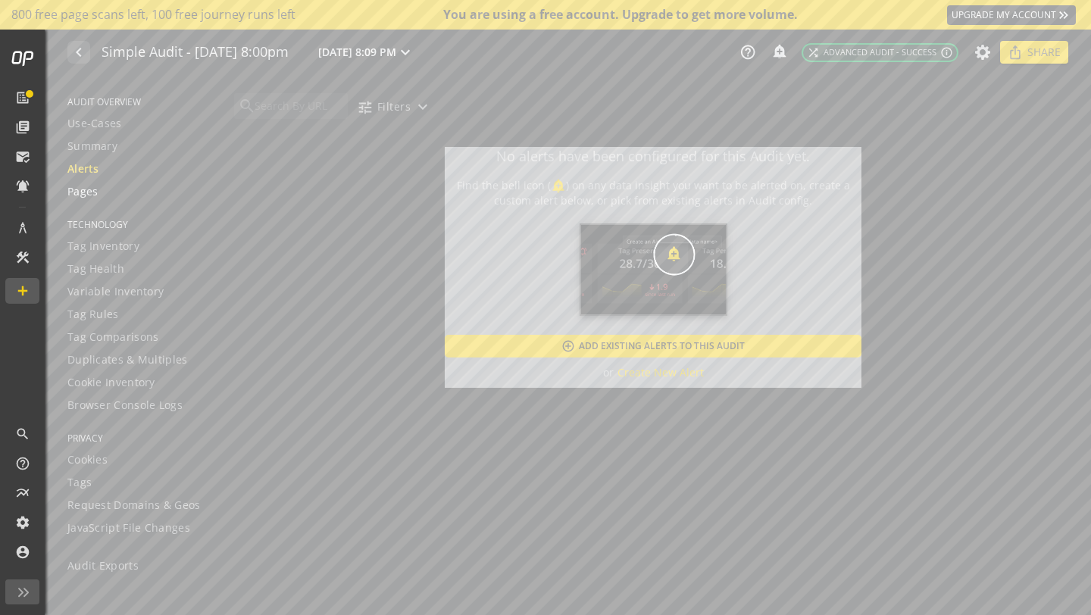
click at [89, 190] on span "Pages" at bounding box center [82, 191] width 31 height 15
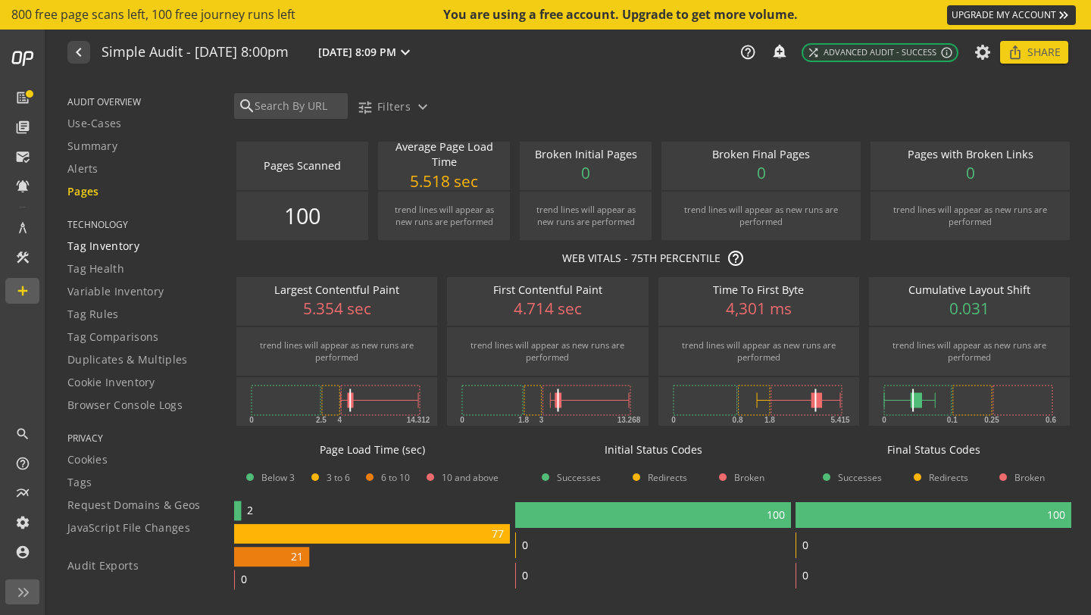
click at [91, 251] on span "Tag Inventory" at bounding box center [103, 246] width 72 height 15
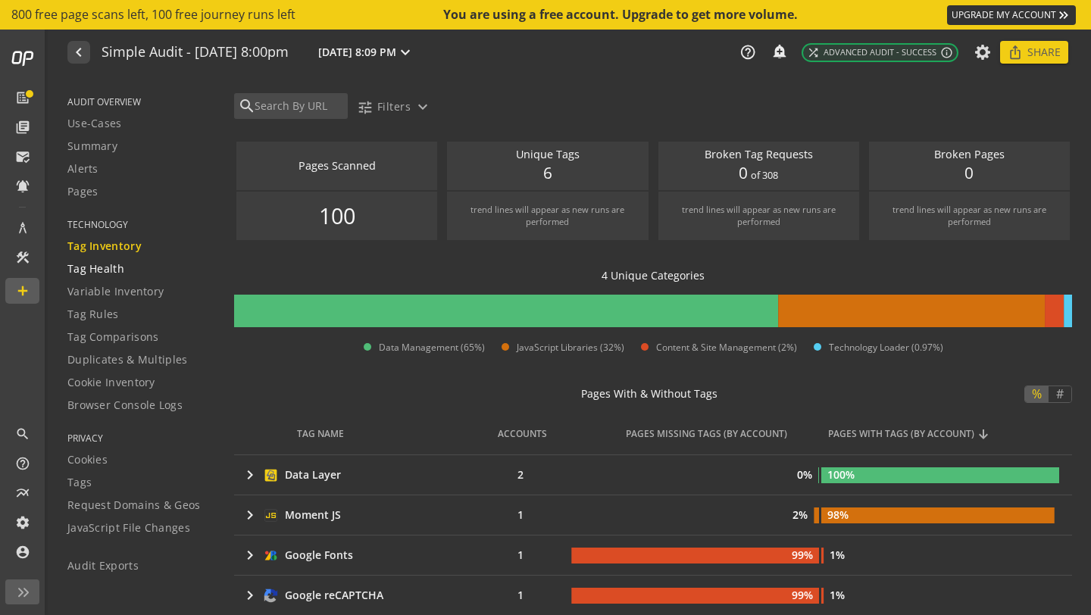
click at [92, 276] on span "Tag Health" at bounding box center [95, 268] width 57 height 15
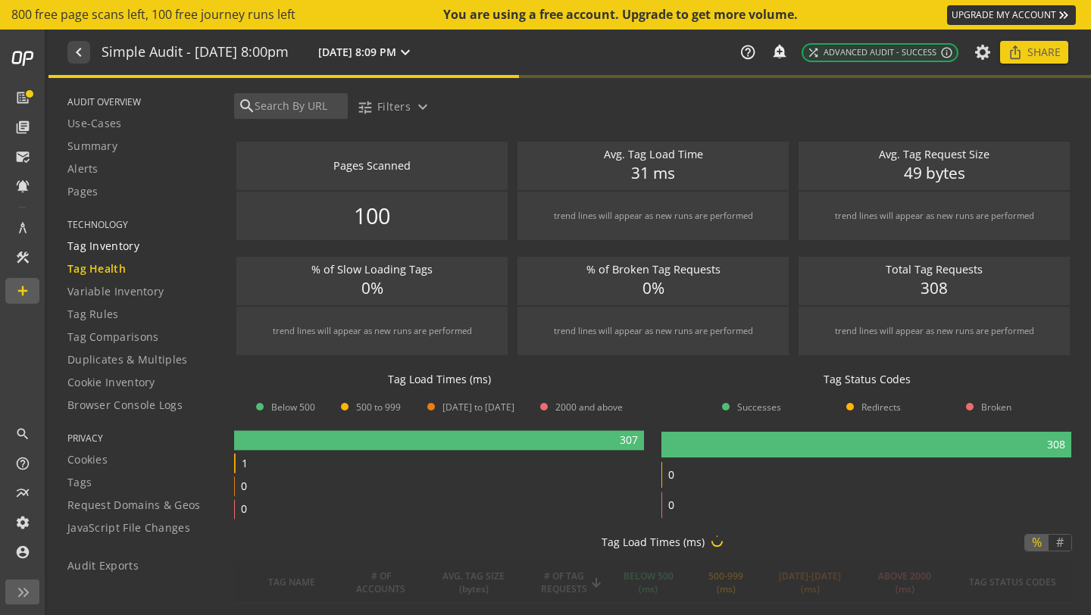
click at [99, 248] on span "Tag Inventory" at bounding box center [103, 246] width 72 height 15
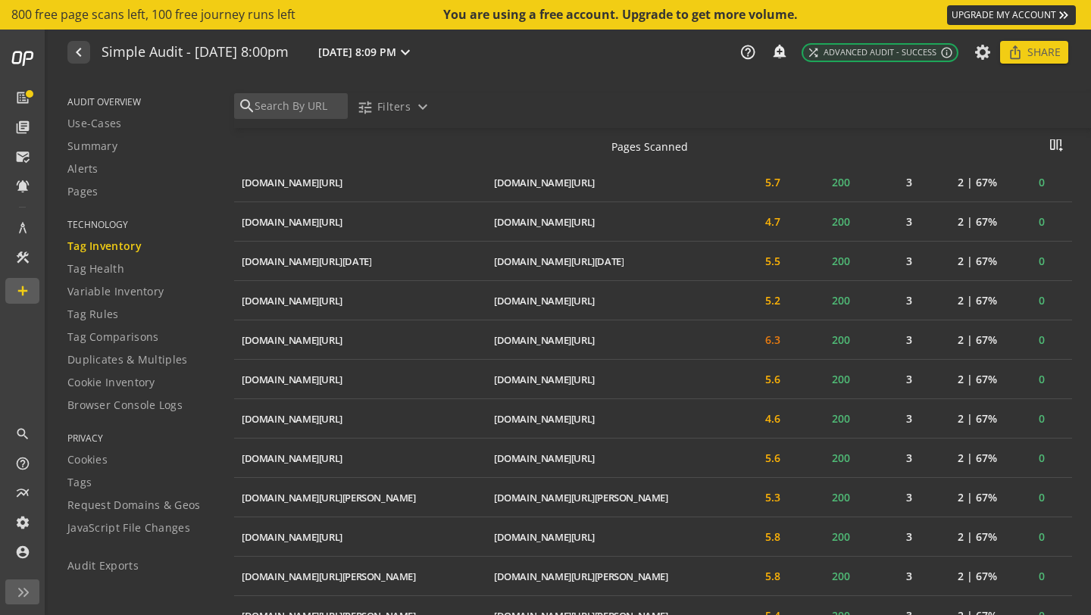
scroll to position [1842, 0]
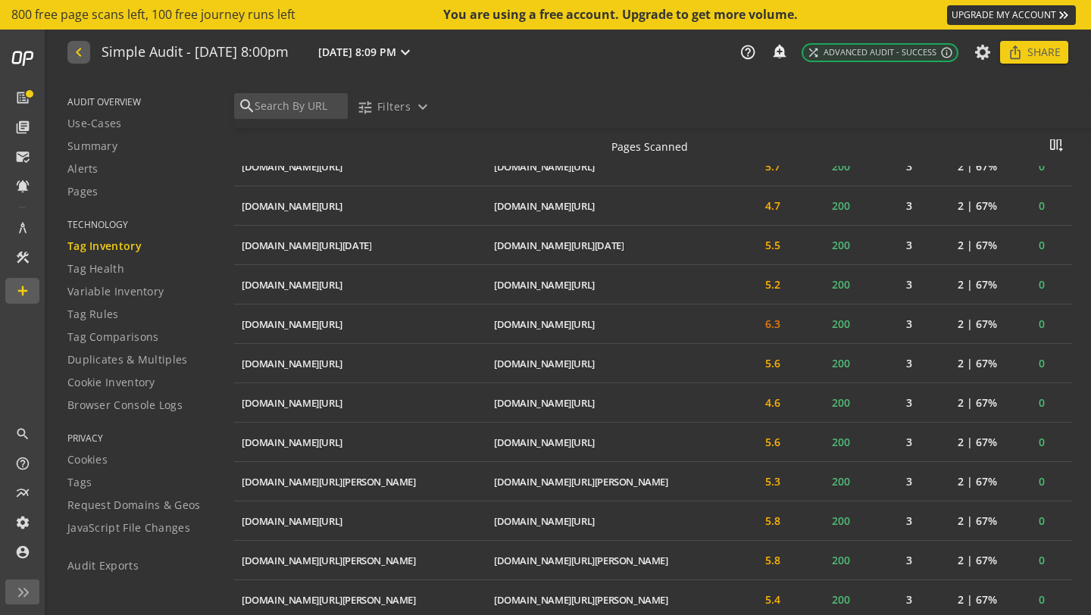
click at [87, 50] on button "navigate_before" at bounding box center [78, 52] width 23 height 23
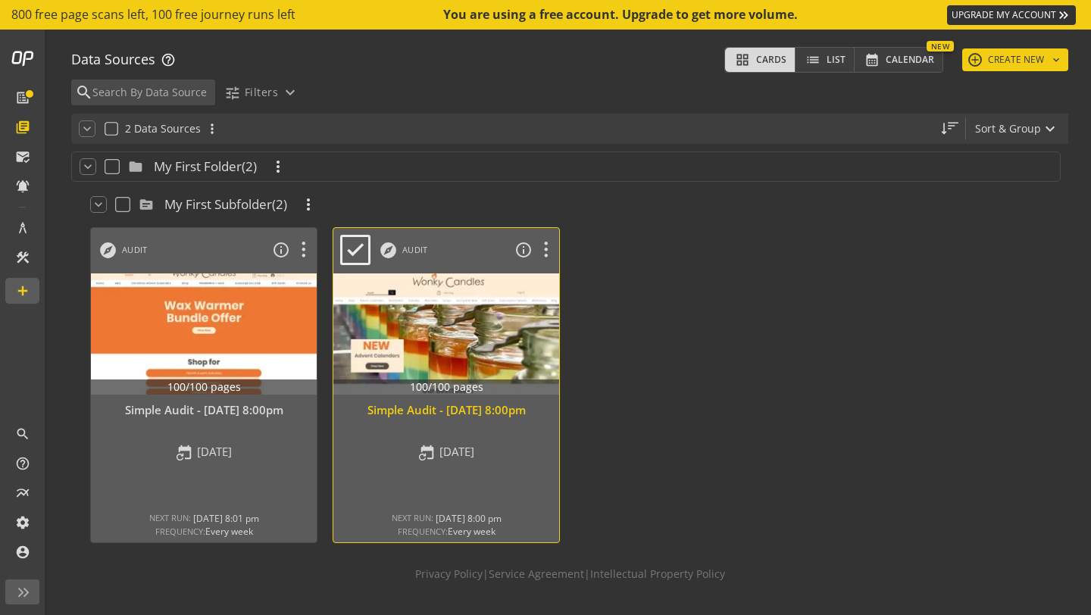
click at [452, 397] on div "100/100 pages Simple Audit - [DATE] 8:00pm event_repeat [DATE] NEXT RUN: [DATE]…" at bounding box center [446, 384] width 226 height 221
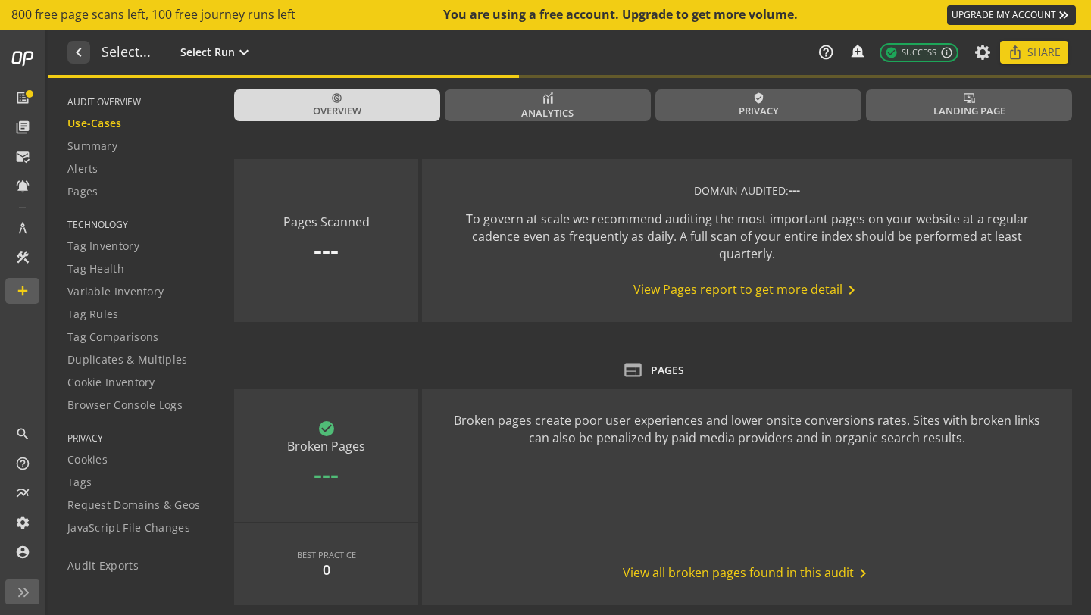
type textarea "Notes can include: -a description of what this audit is validating -changes in …"
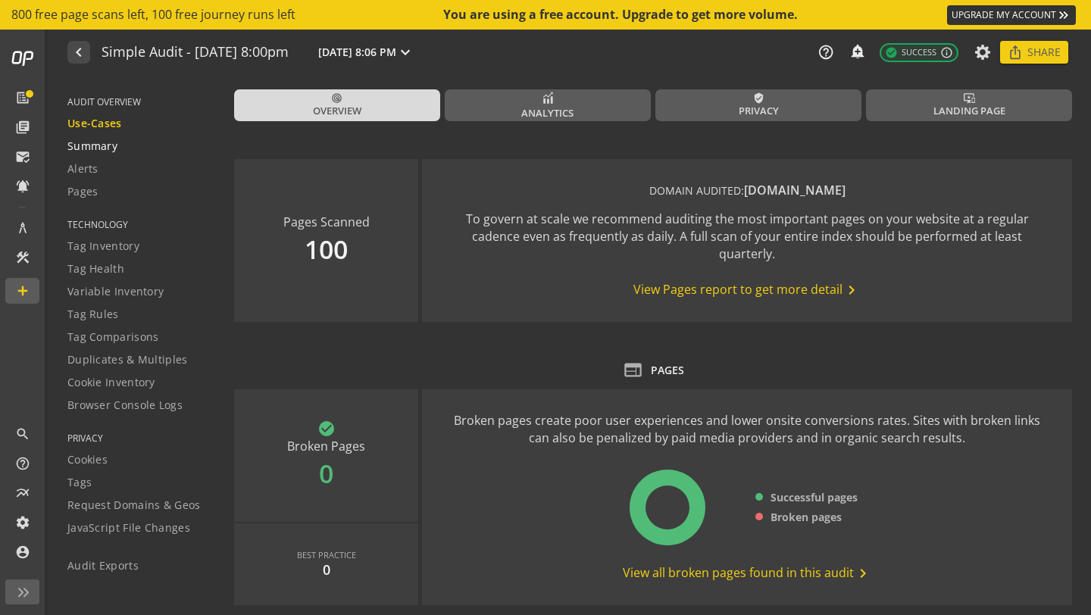
click at [79, 147] on span "Summary" at bounding box center [92, 146] width 50 height 15
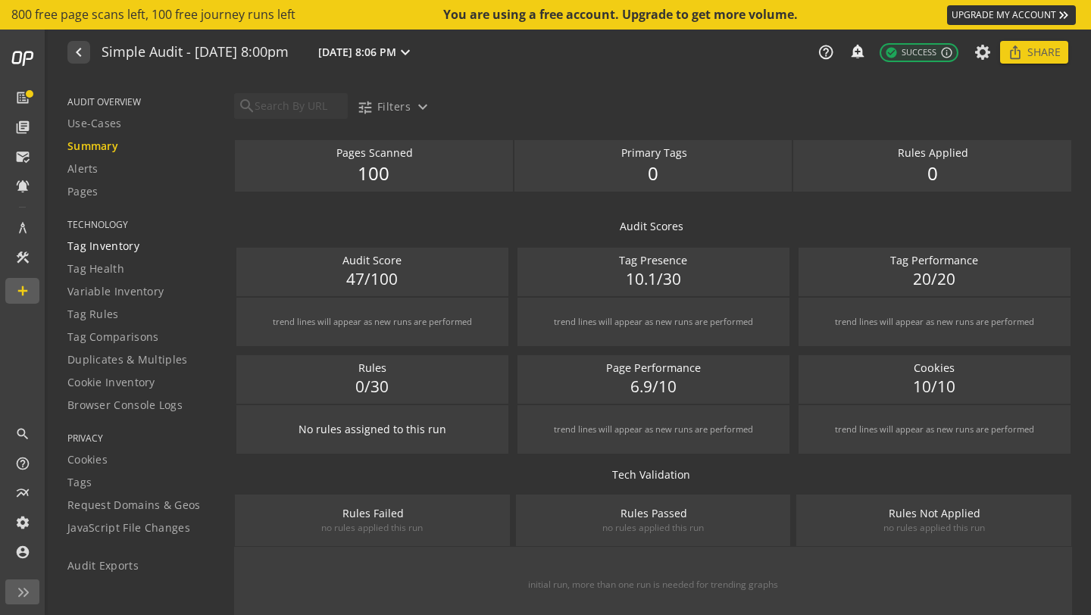
click at [120, 237] on link "Tag Inventory" at bounding box center [141, 246] width 148 height 23
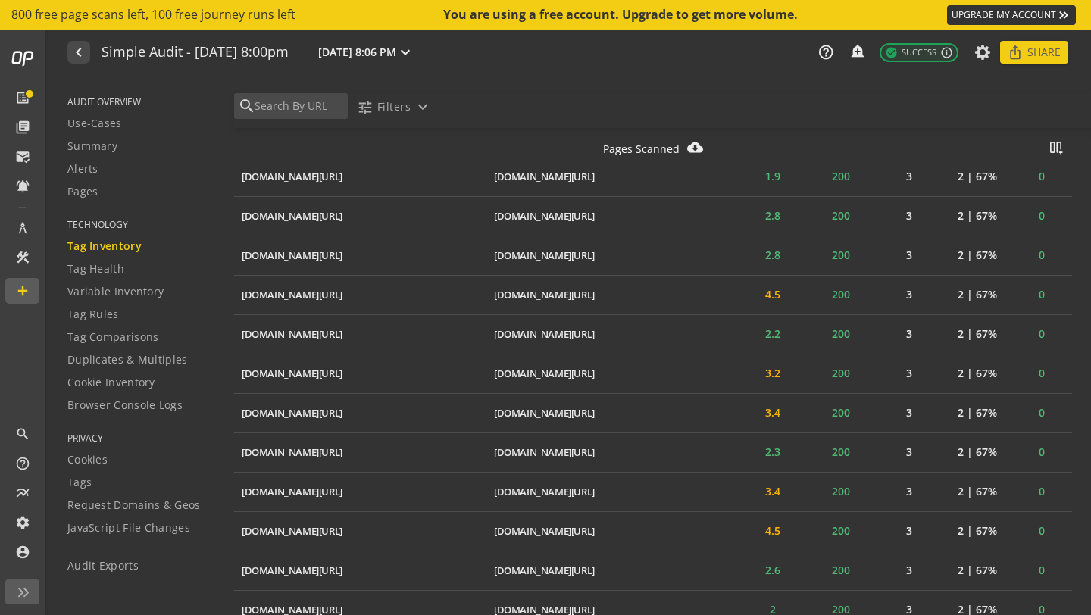
scroll to position [746, 0]
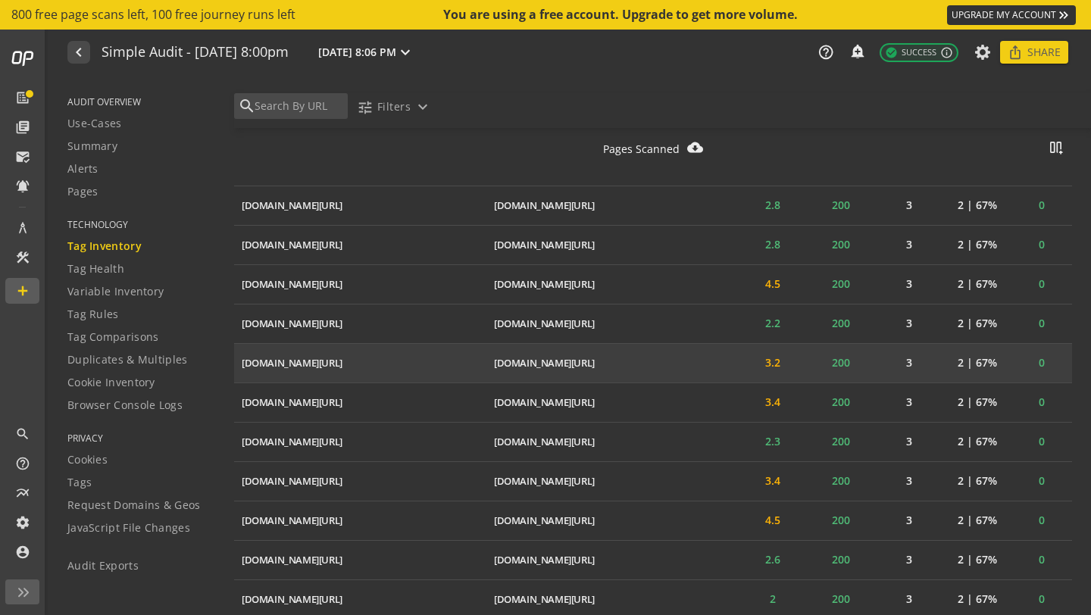
click at [0, 0] on mat-icon "ios_share" at bounding box center [0, 0] width 0 height 0
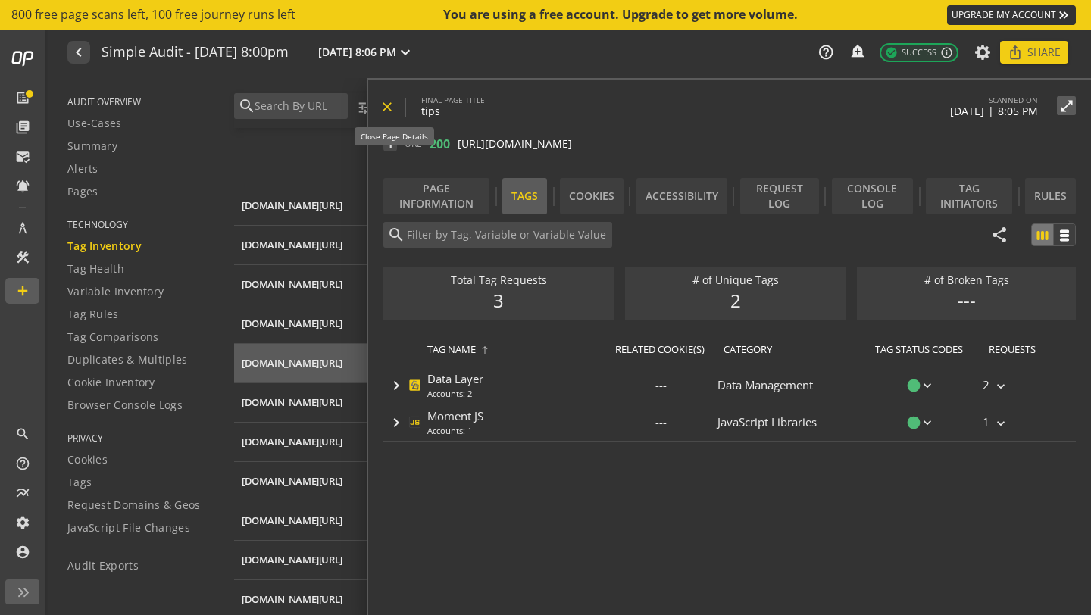
click at [384, 106] on mat-icon "close" at bounding box center [387, 106] width 15 height 15
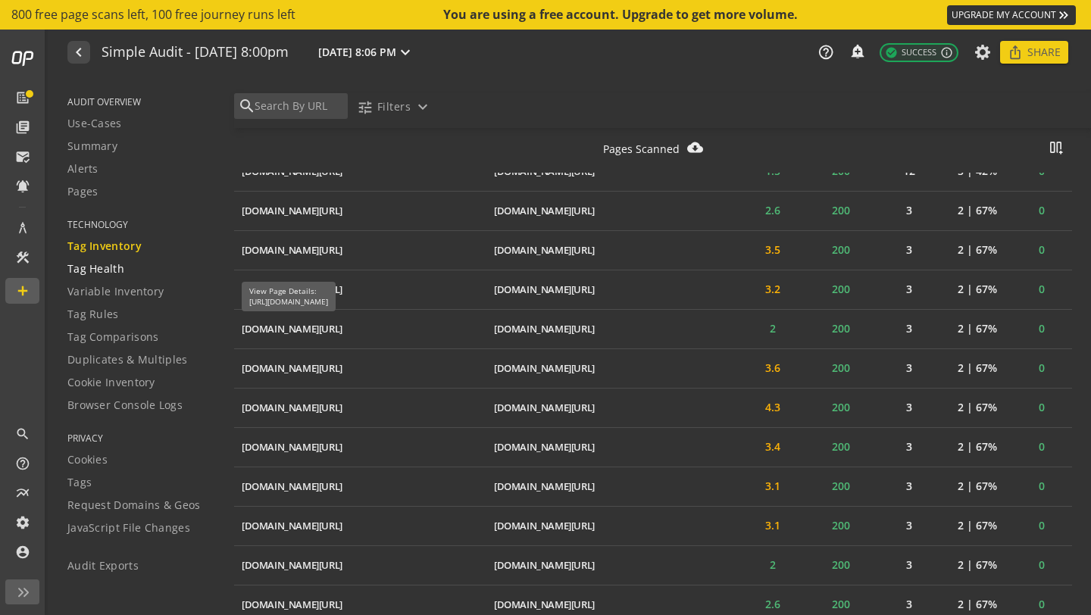
scroll to position [4016, 0]
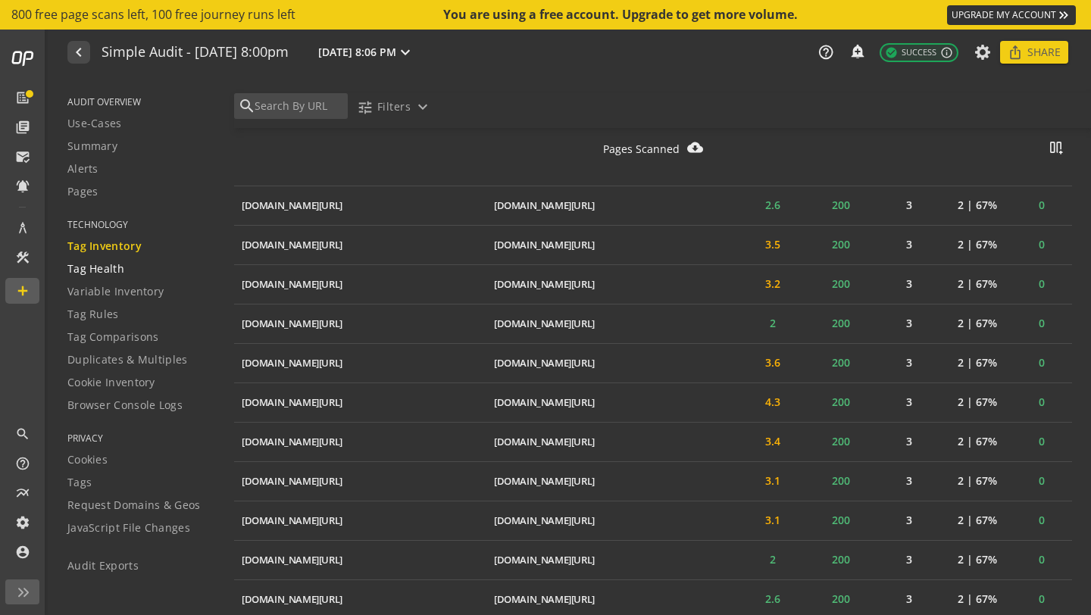
click at [111, 275] on span "Tag Health" at bounding box center [95, 268] width 57 height 15
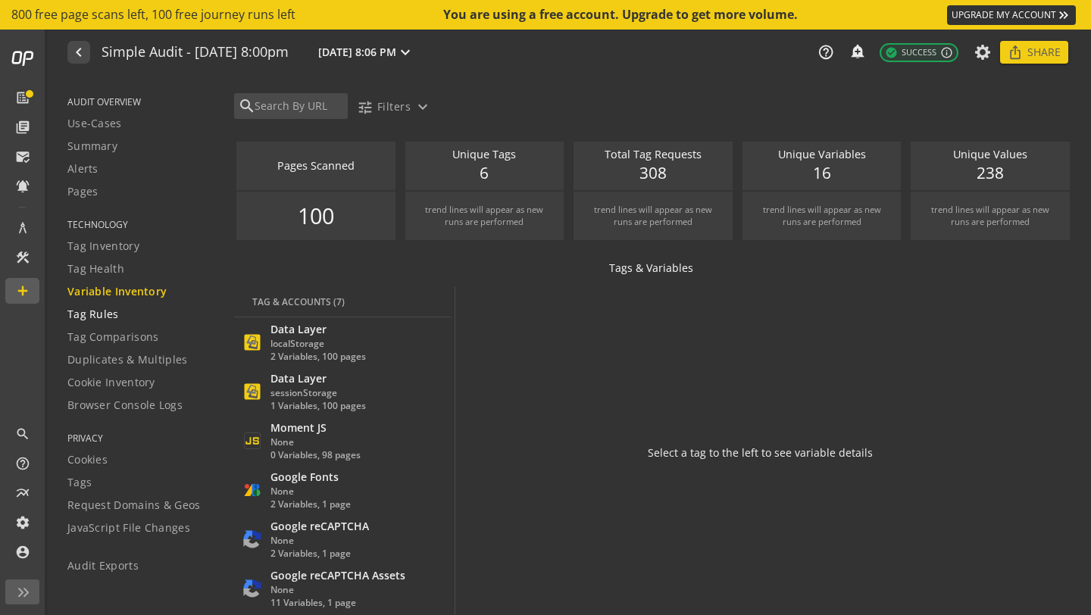
click at [95, 312] on span "Tag Rules" at bounding box center [93, 314] width 52 height 15
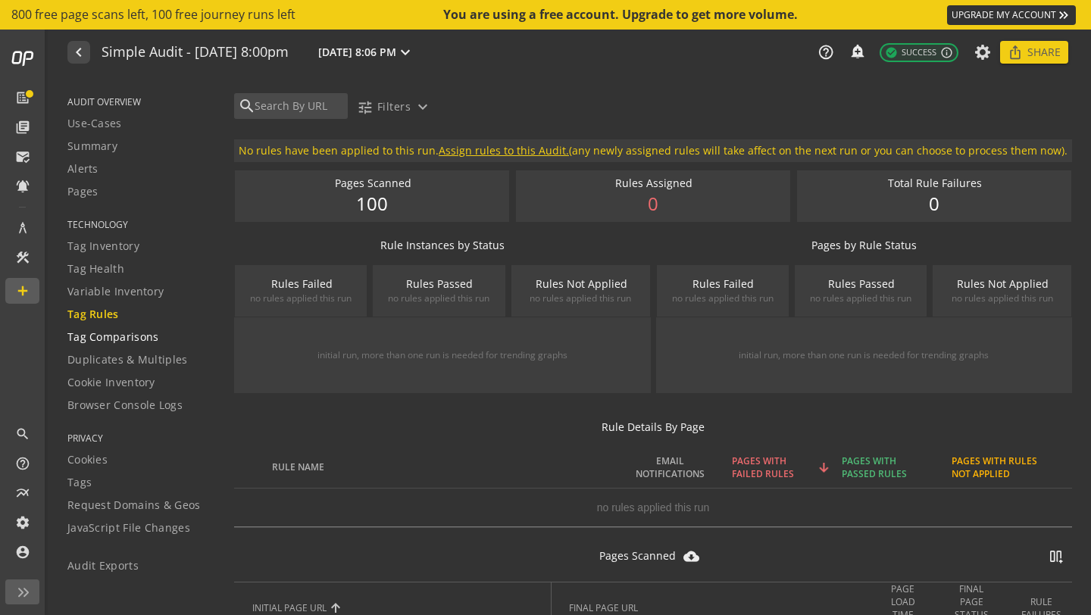
click at [106, 342] on span "Tag Comparisons" at bounding box center [113, 337] width 92 height 15
